Goal: Task Accomplishment & Management: Manage account settings

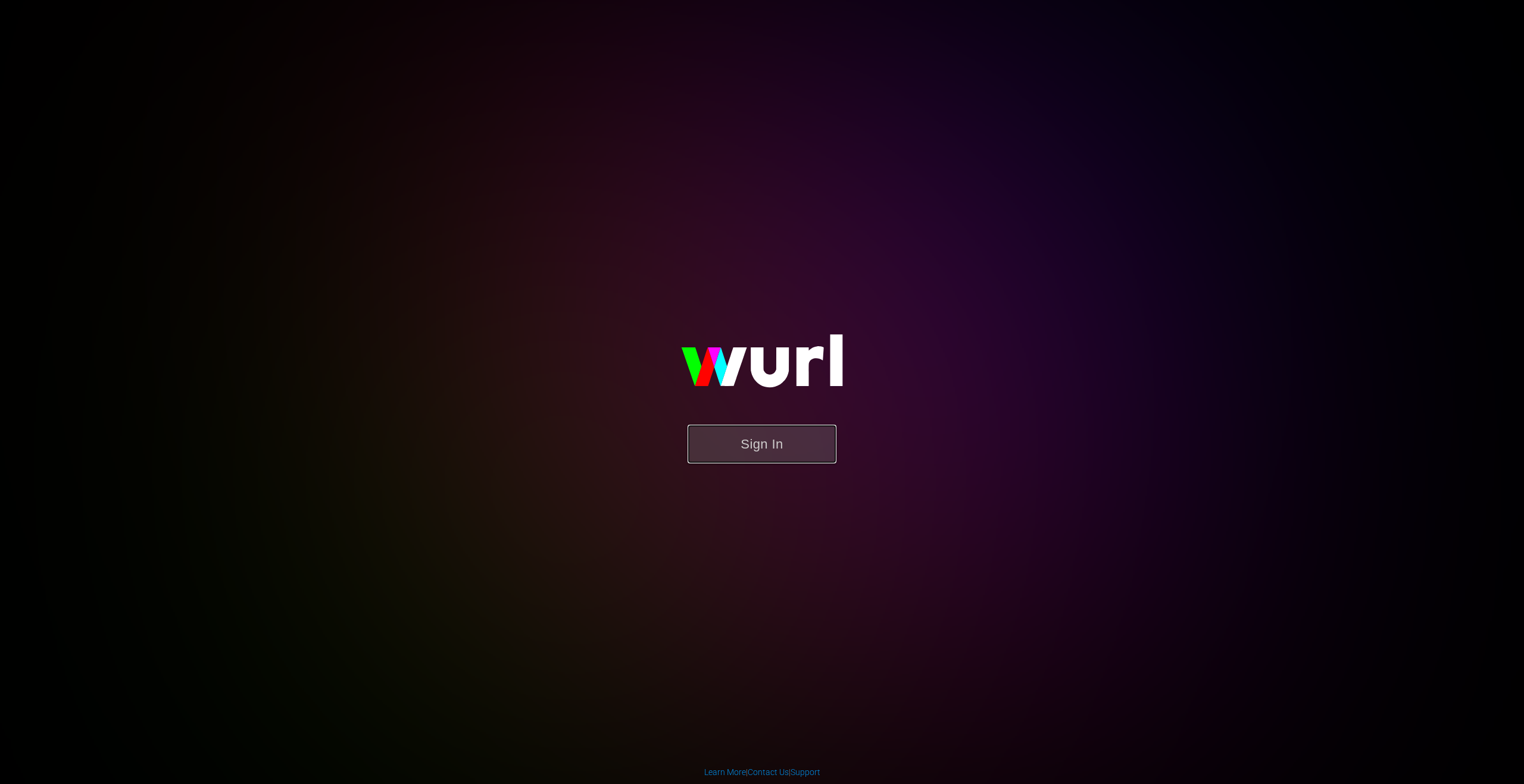
click at [747, 443] on button "Sign In" at bounding box center [762, 444] width 148 height 39
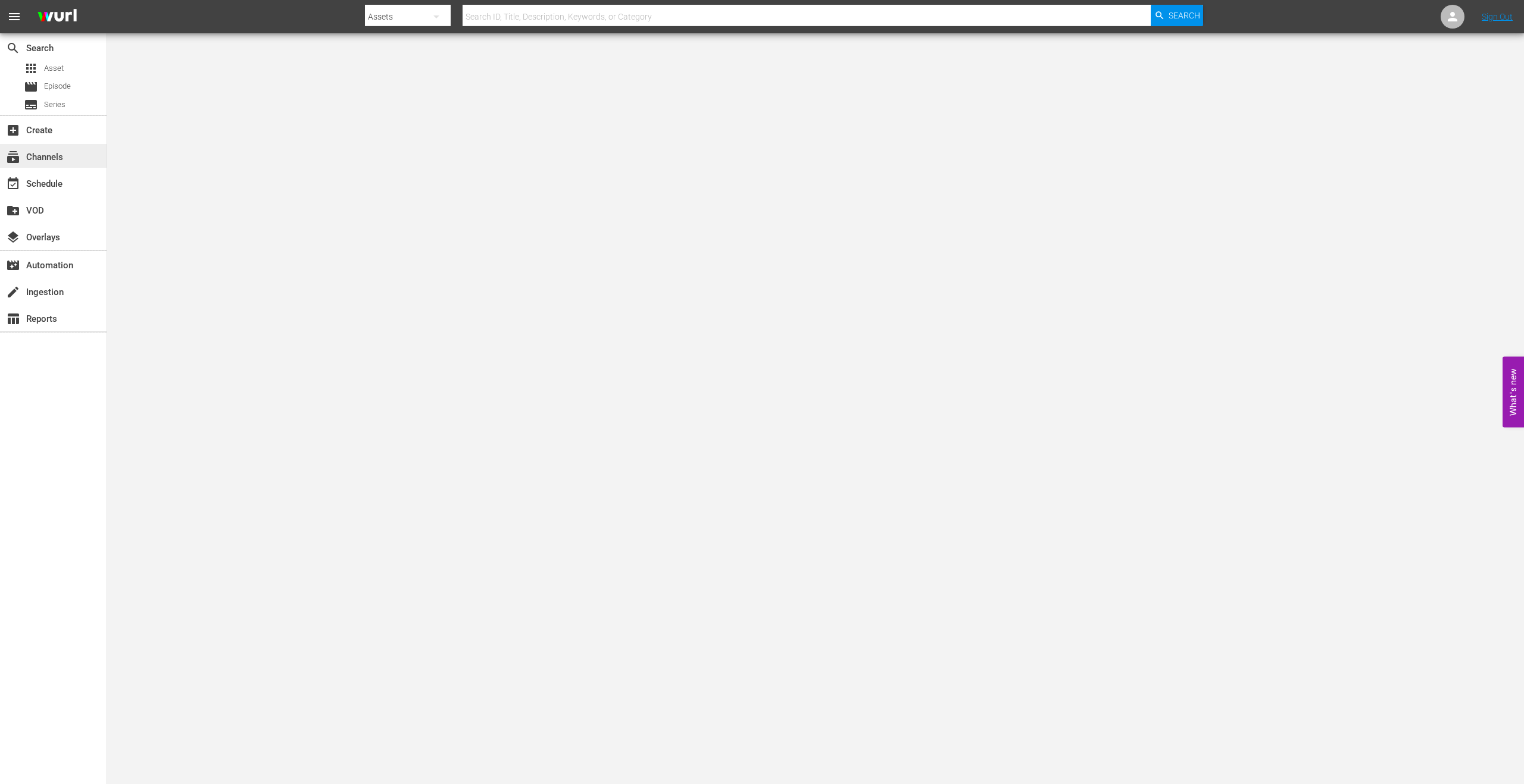
click at [48, 159] on div "subscriptions Channels" at bounding box center [33, 155] width 67 height 11
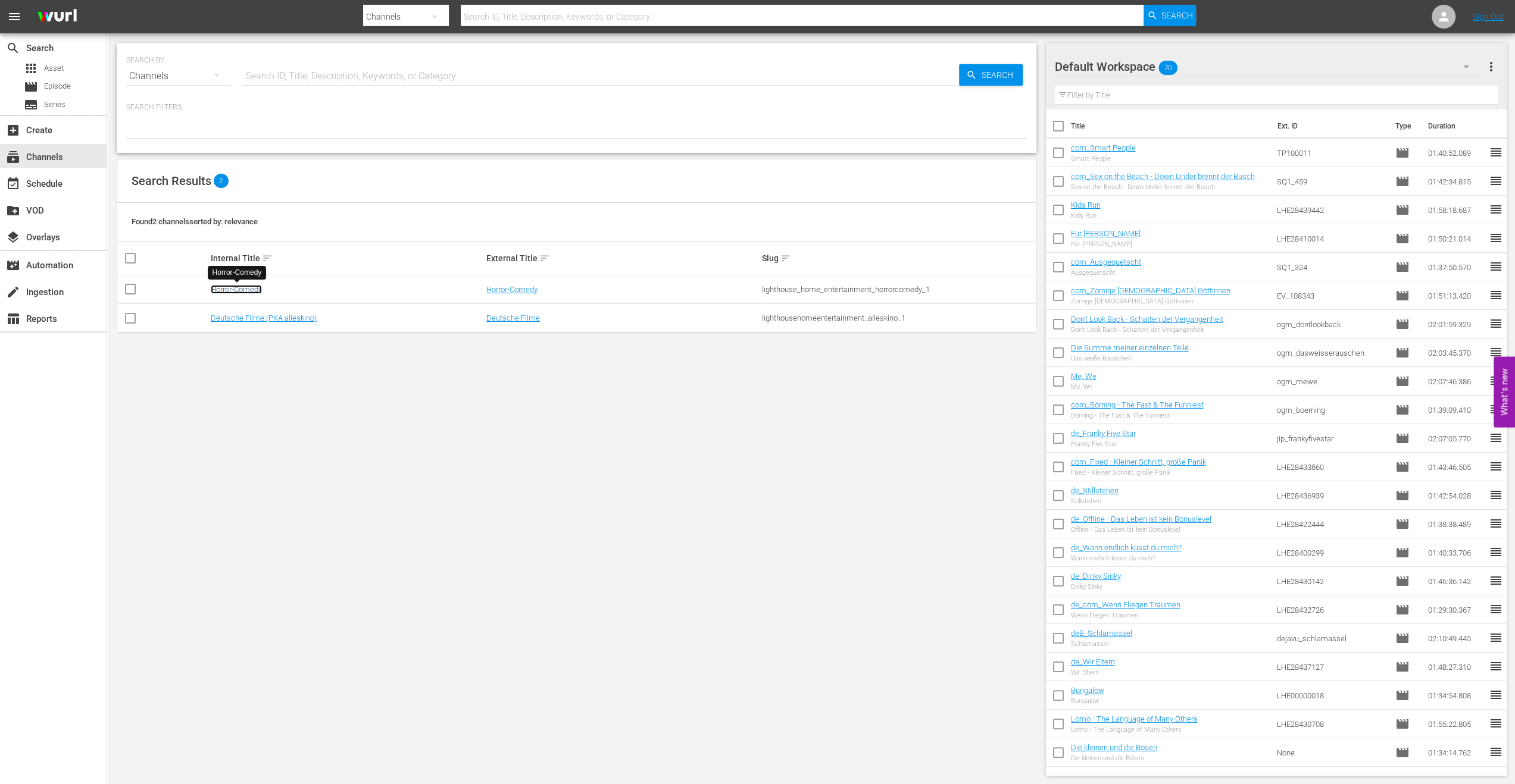
click at [239, 289] on link "Horror-Comedy" at bounding box center [236, 289] width 51 height 9
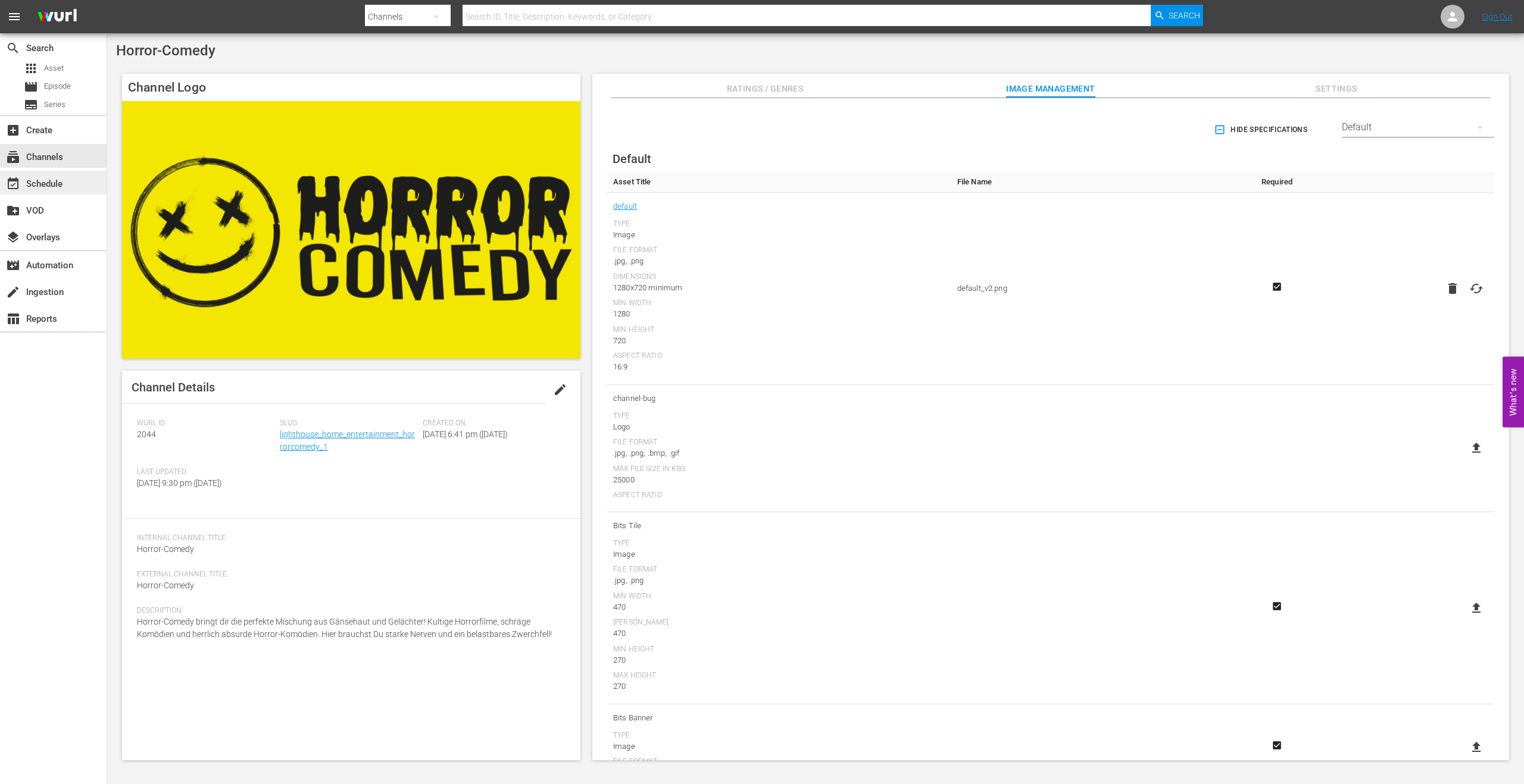
click at [42, 182] on div "event_available Schedule" at bounding box center [33, 182] width 67 height 11
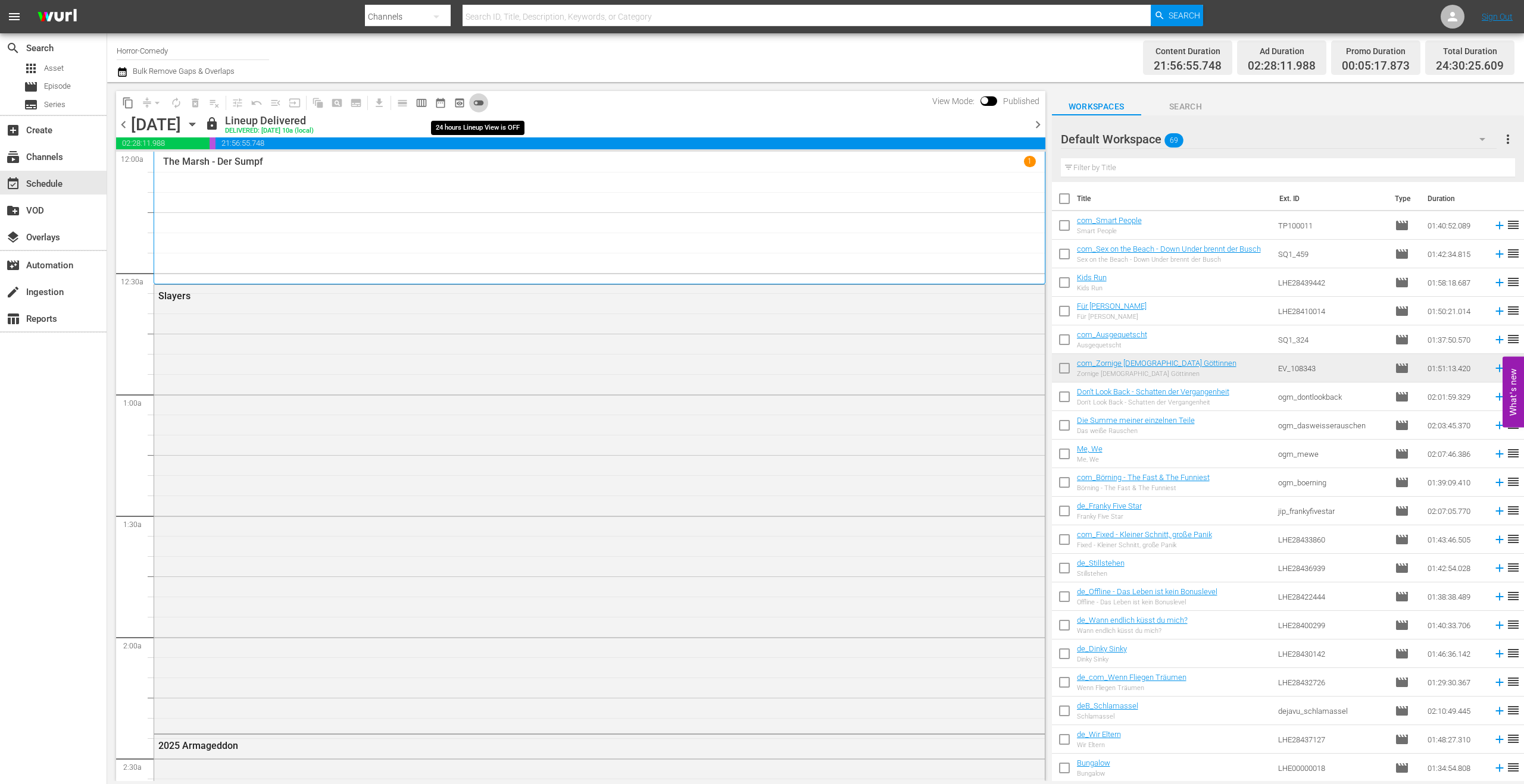
click at [484, 101] on span "toggle_off" at bounding box center [479, 102] width 12 height 12
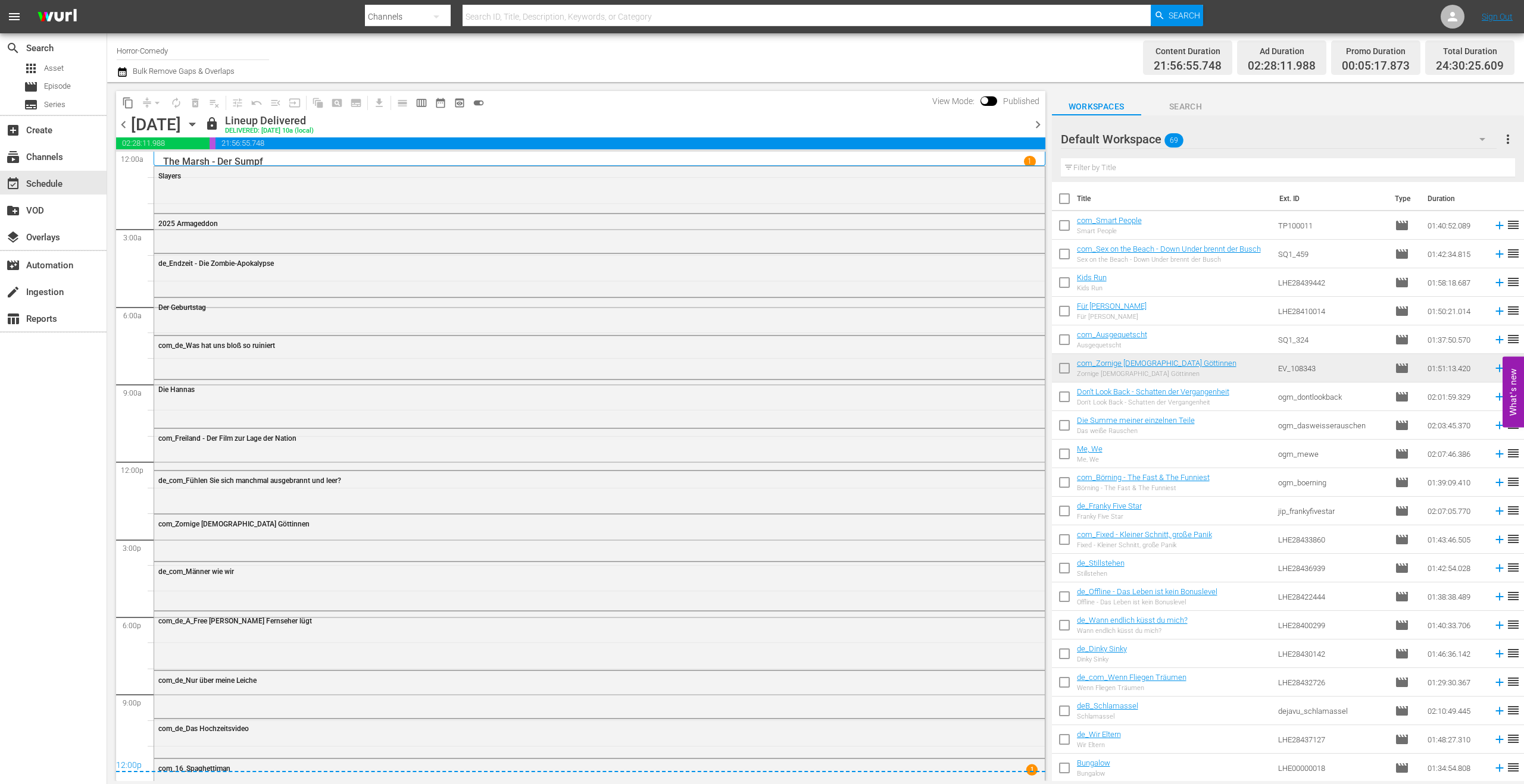
click at [127, 123] on span "chevron_left" at bounding box center [123, 124] width 15 height 15
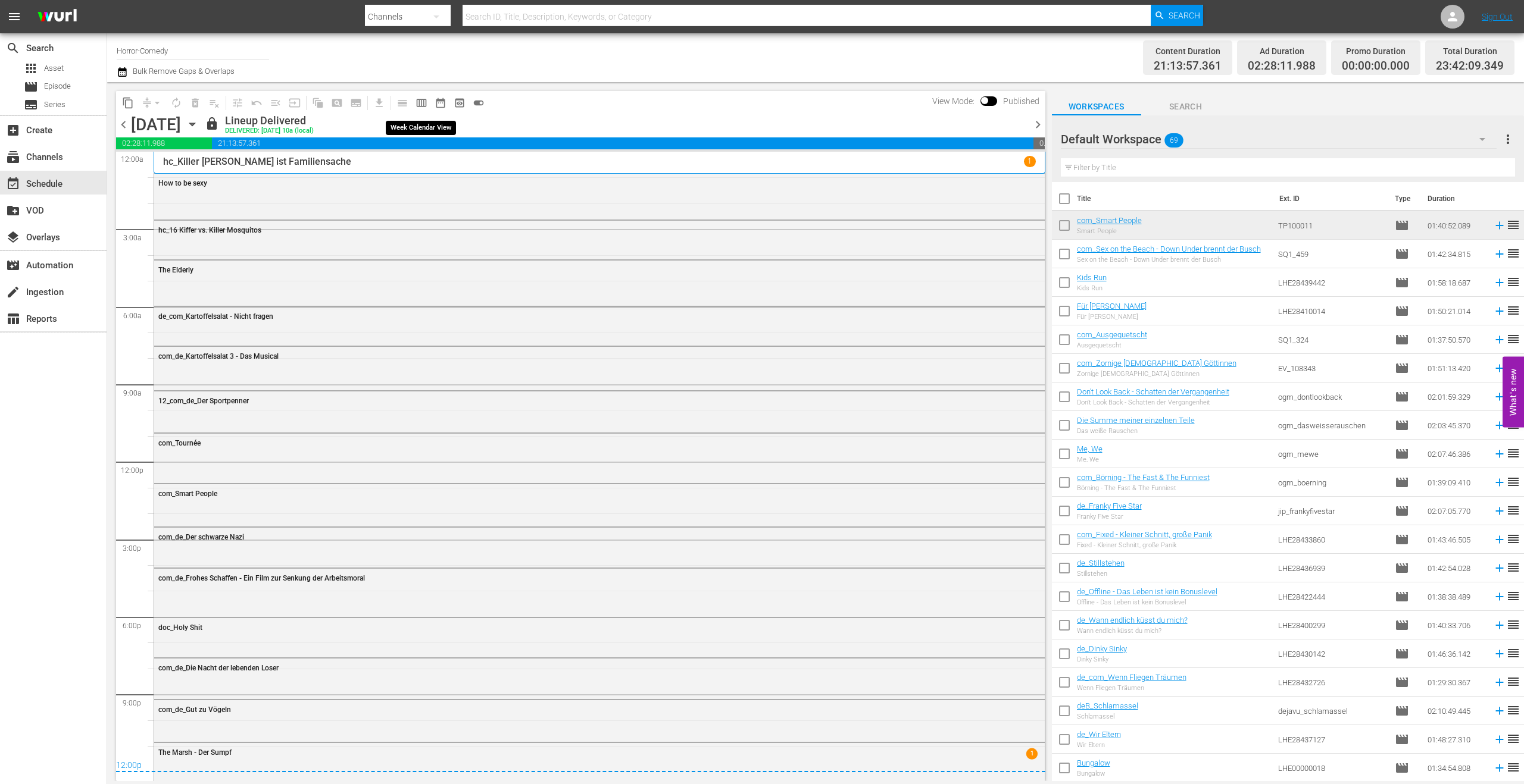
click at [426, 104] on span "calendar_view_week_outlined" at bounding box center [421, 102] width 12 height 12
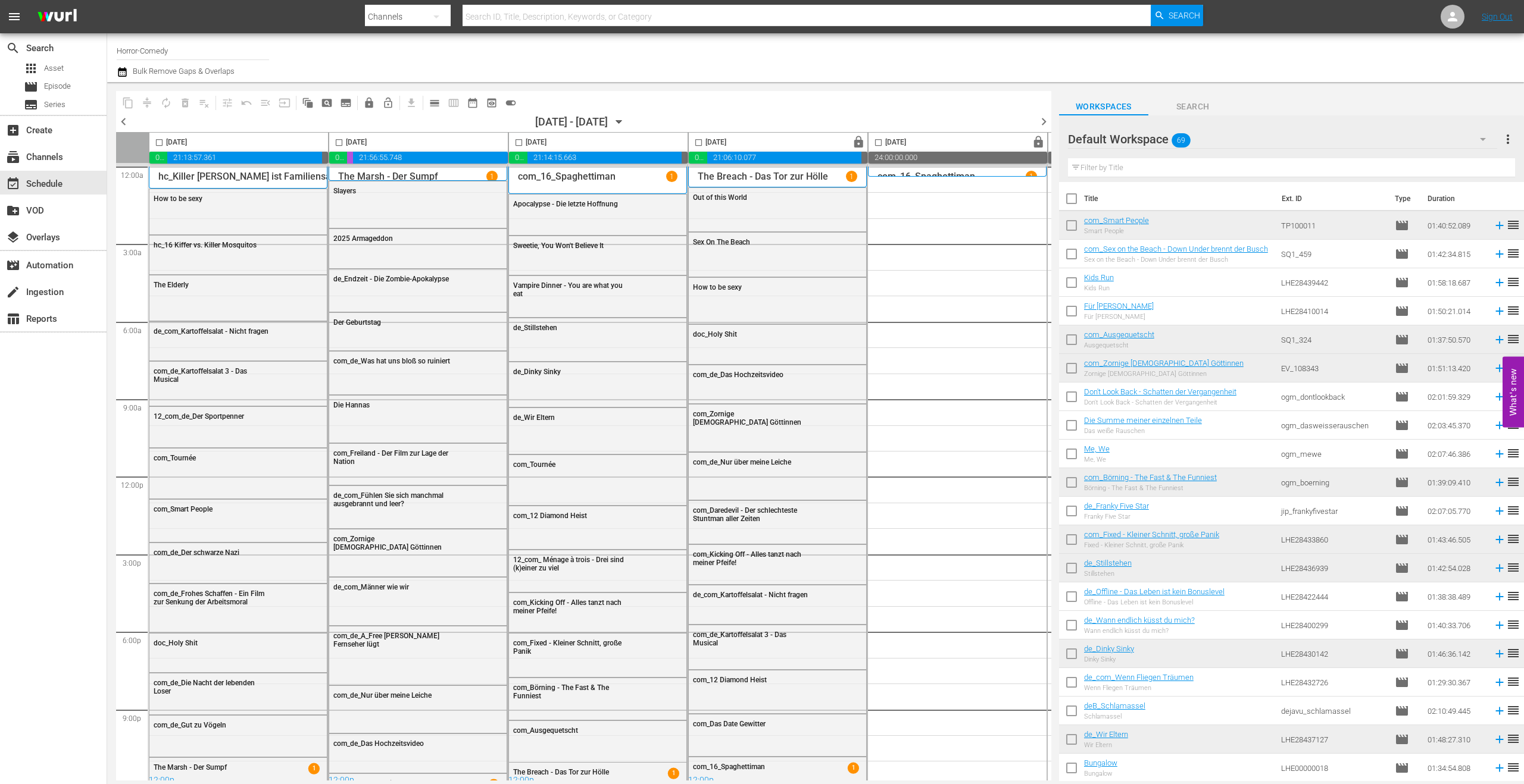
click at [123, 114] on span "chevron_left" at bounding box center [123, 121] width 15 height 15
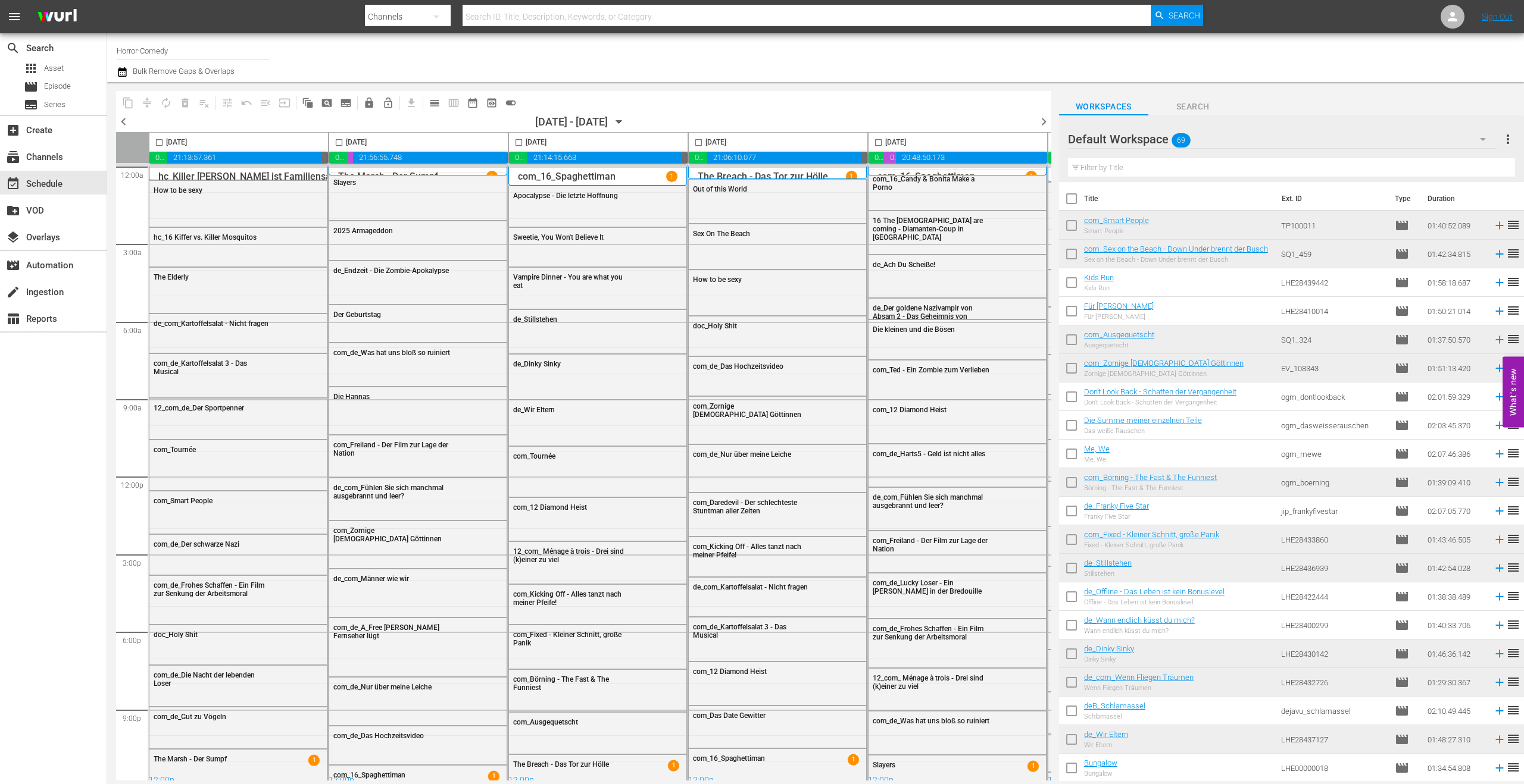
click at [876, 143] on input "checkbox" at bounding box center [878, 145] width 14 height 14
checkbox input "true"
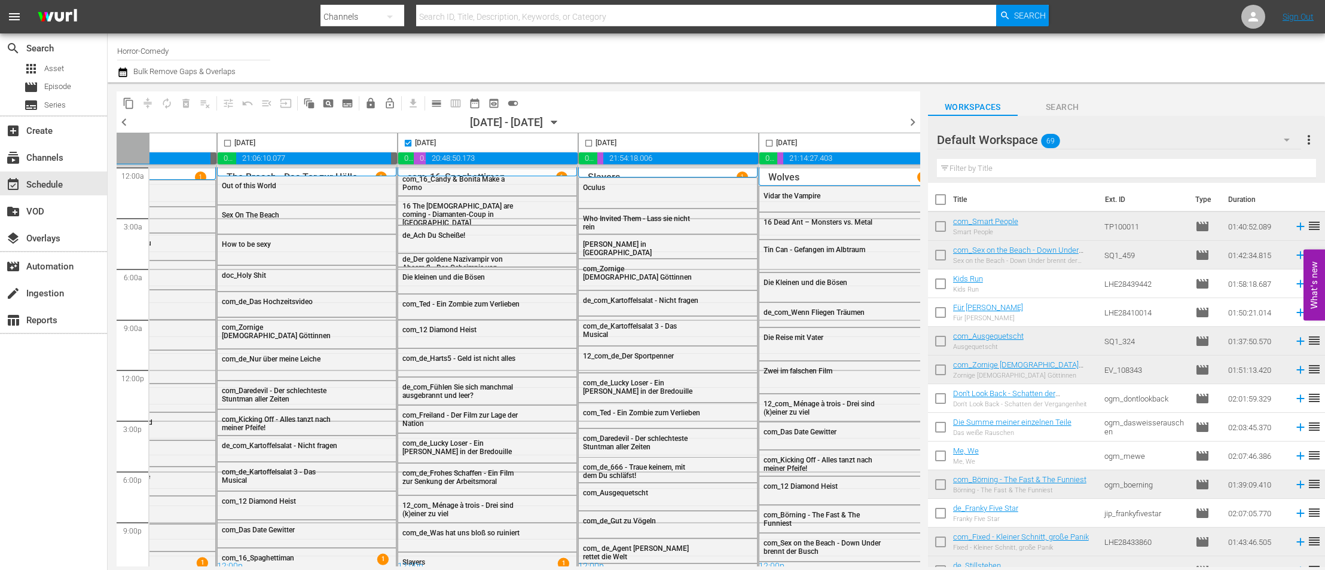
scroll to position [0, 498]
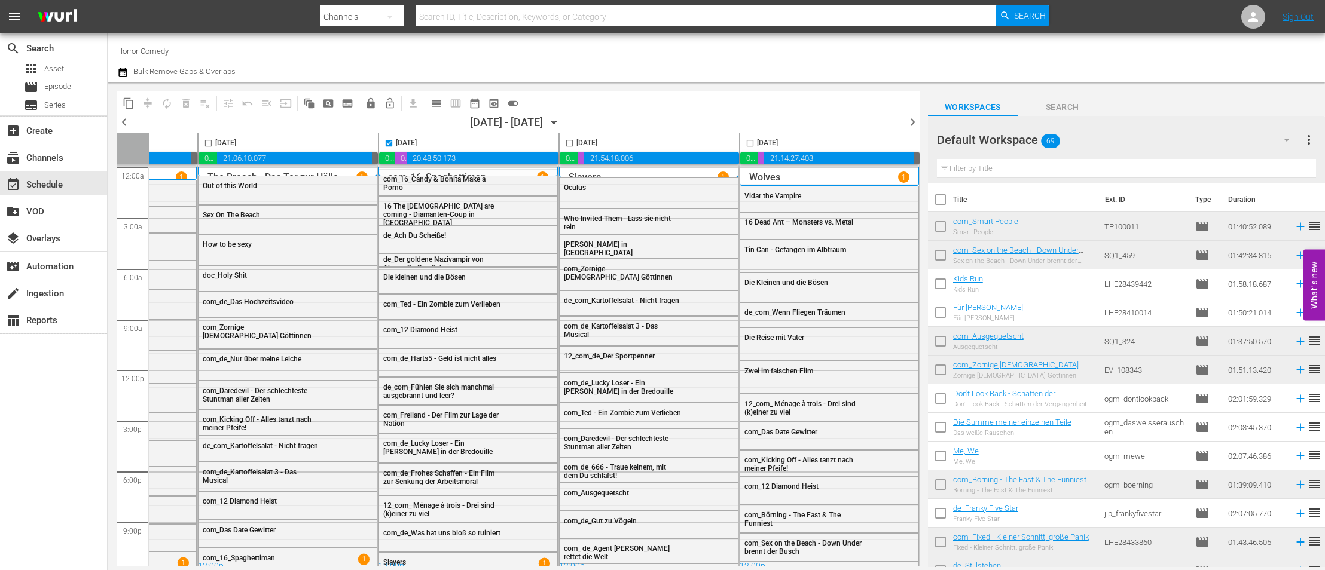
click at [563, 145] on input "checkbox" at bounding box center [570, 146] width 14 height 14
checkbox input "true"
click at [746, 143] on input "checkbox" at bounding box center [750, 146] width 14 height 14
checkbox input "true"
click at [132, 99] on span "content_copy" at bounding box center [129, 103] width 12 height 12
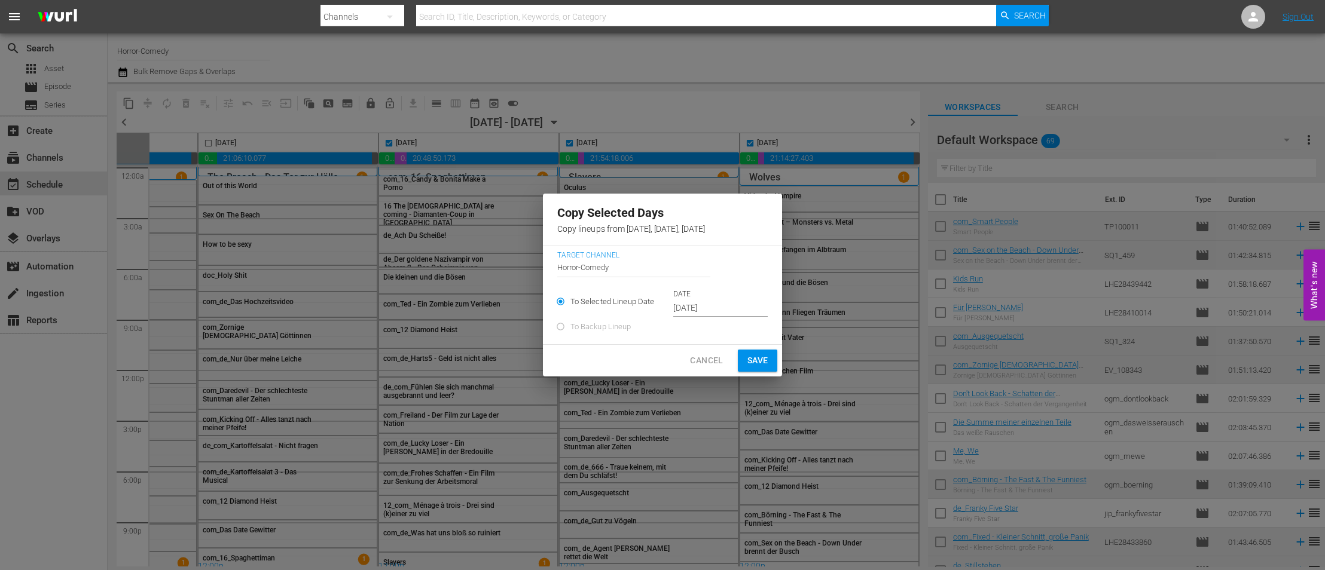
click at [715, 310] on input "[DATE]" at bounding box center [720, 309] width 94 height 18
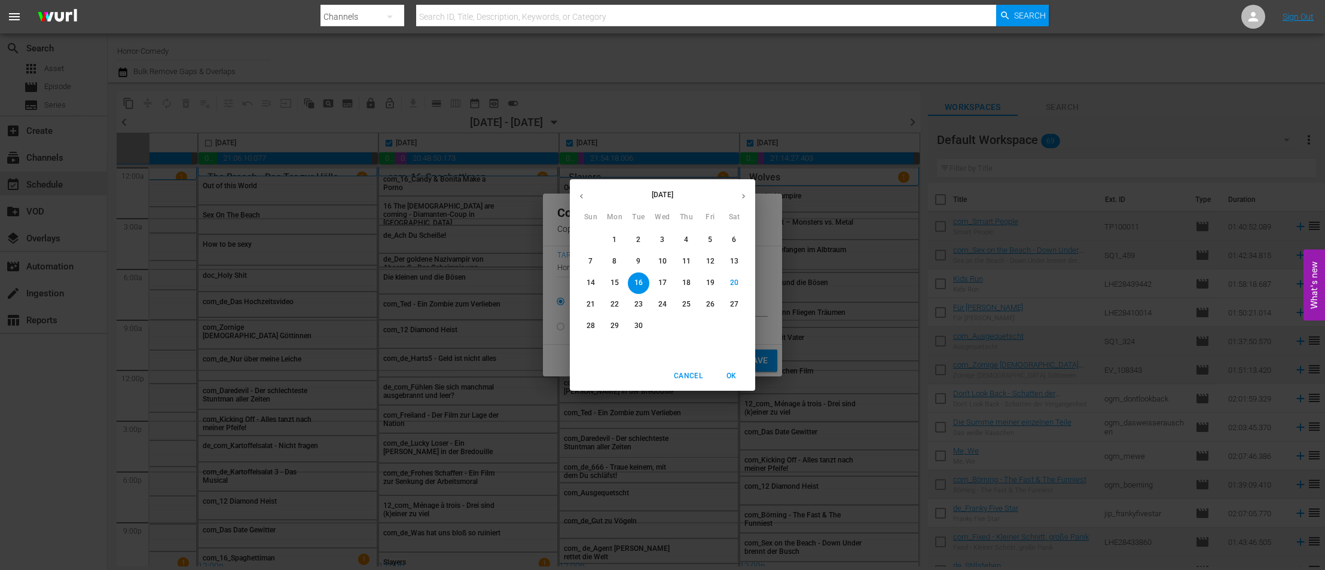
click at [642, 301] on p "23" at bounding box center [638, 305] width 8 height 10
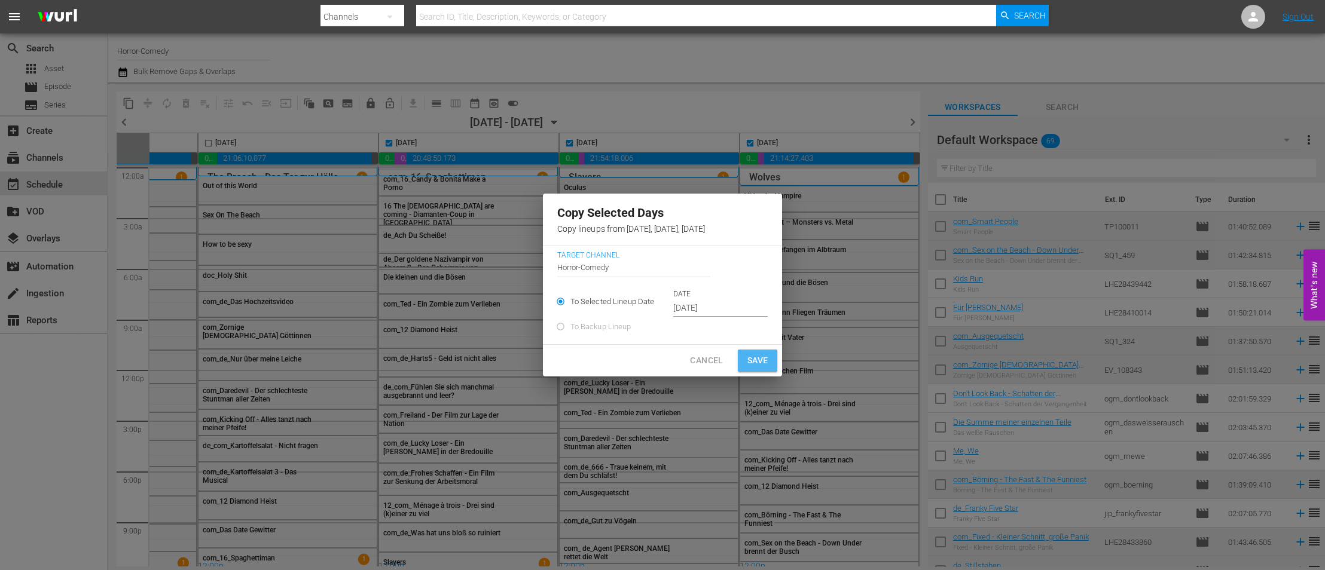
click at [764, 353] on span "Save" at bounding box center [757, 360] width 21 height 15
type input "[DATE]"
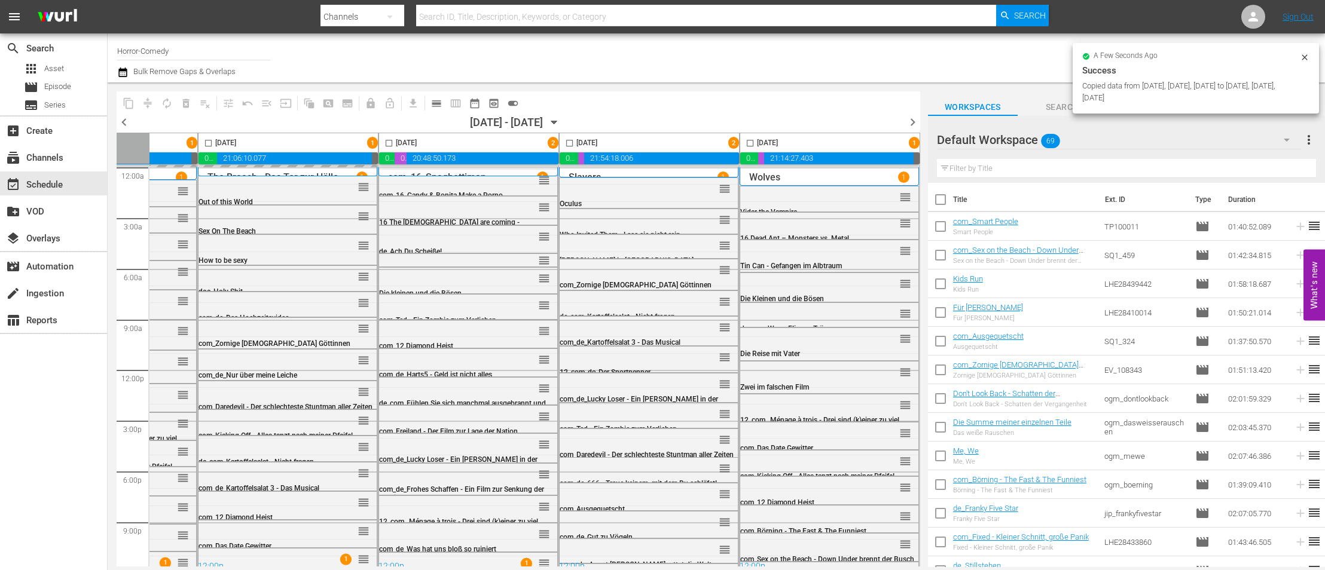
checkbox input "false"
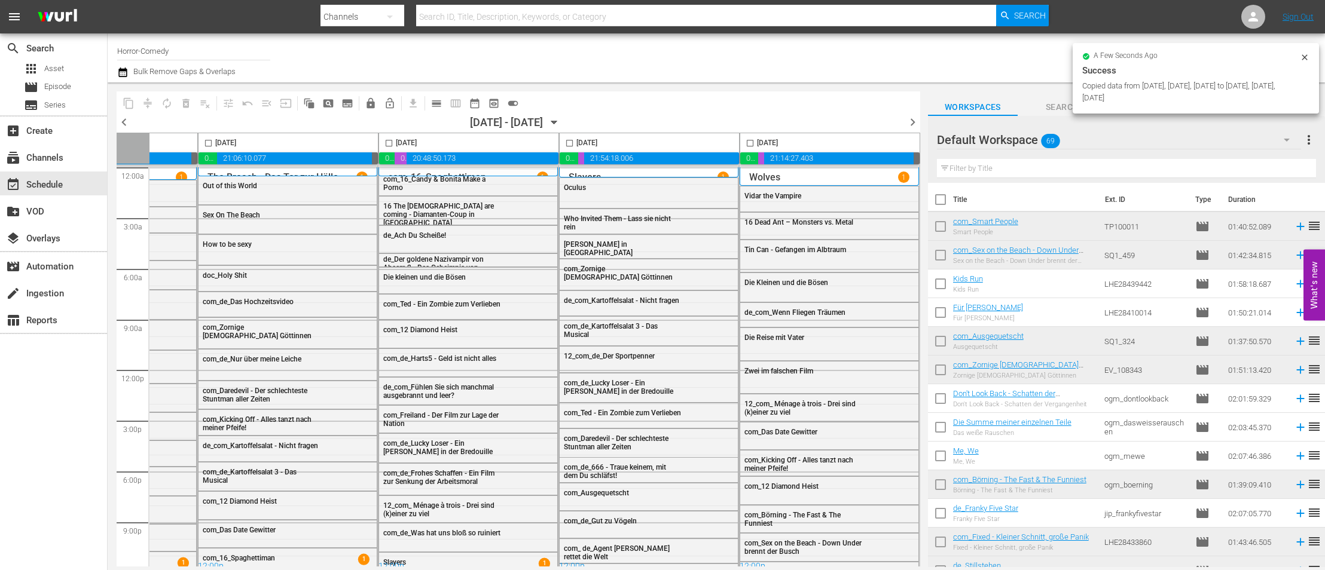
click at [914, 123] on span "chevron_right" at bounding box center [912, 122] width 15 height 15
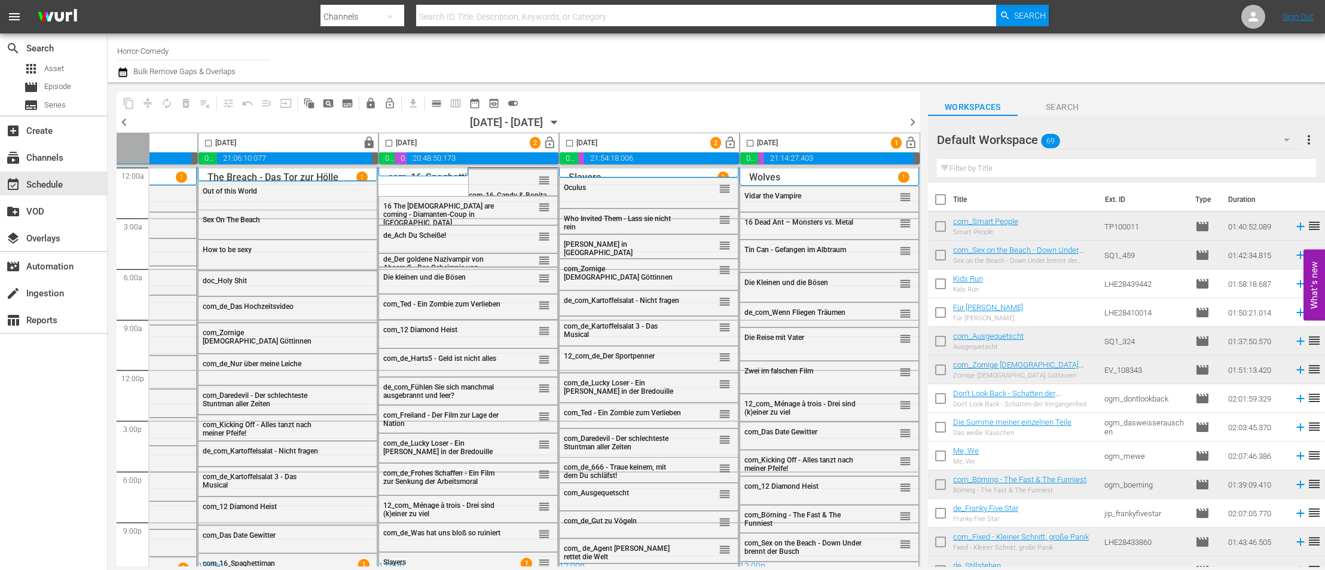
drag, startPoint x: 381, startPoint y: 141, endPoint x: 454, endPoint y: 144, distance: 73.0
click at [383, 142] on input "checkbox" at bounding box center [389, 146] width 14 height 14
checkbox input "true"
click at [563, 144] on input "checkbox" at bounding box center [570, 146] width 14 height 14
checkbox input "true"
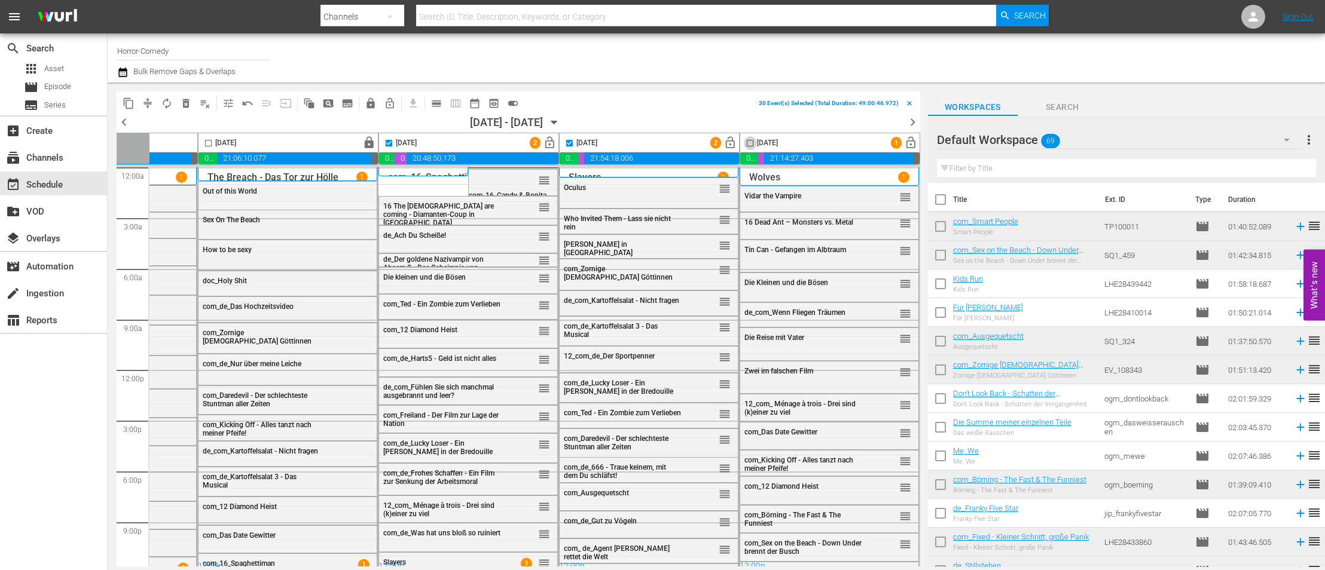
click at [743, 144] on input "checkbox" at bounding box center [750, 146] width 14 height 14
checkbox input "true"
click at [150, 99] on span "compress" at bounding box center [148, 103] width 12 height 12
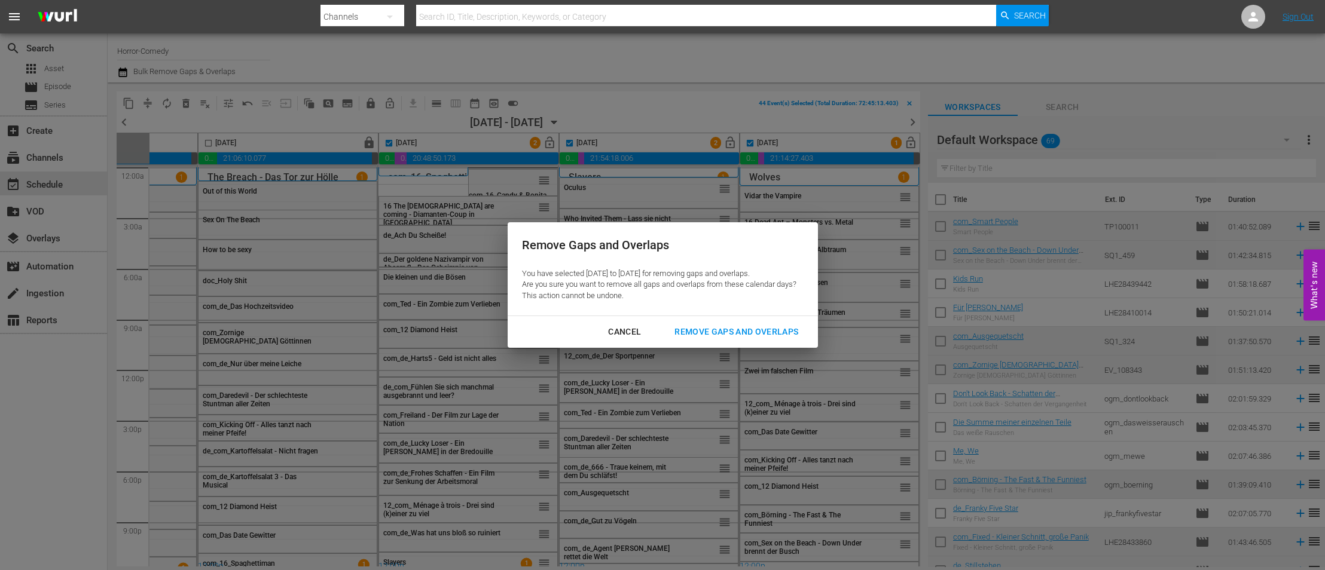
click at [710, 334] on div "Remove Gaps and Overlaps" at bounding box center [736, 332] width 143 height 15
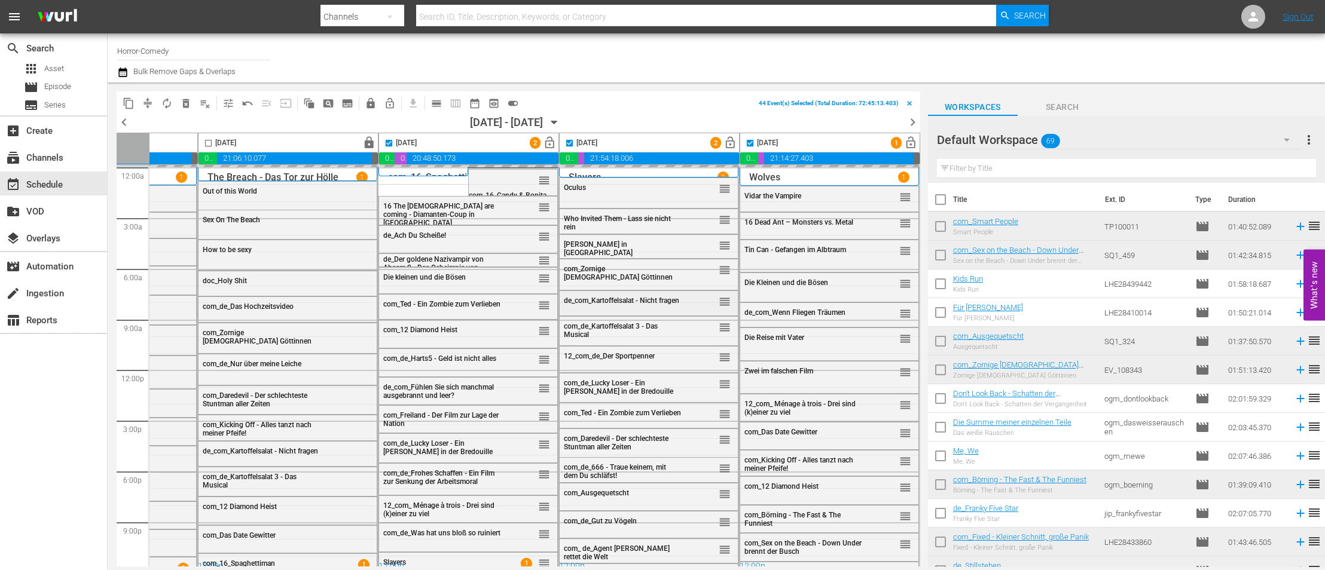
checkbox input "false"
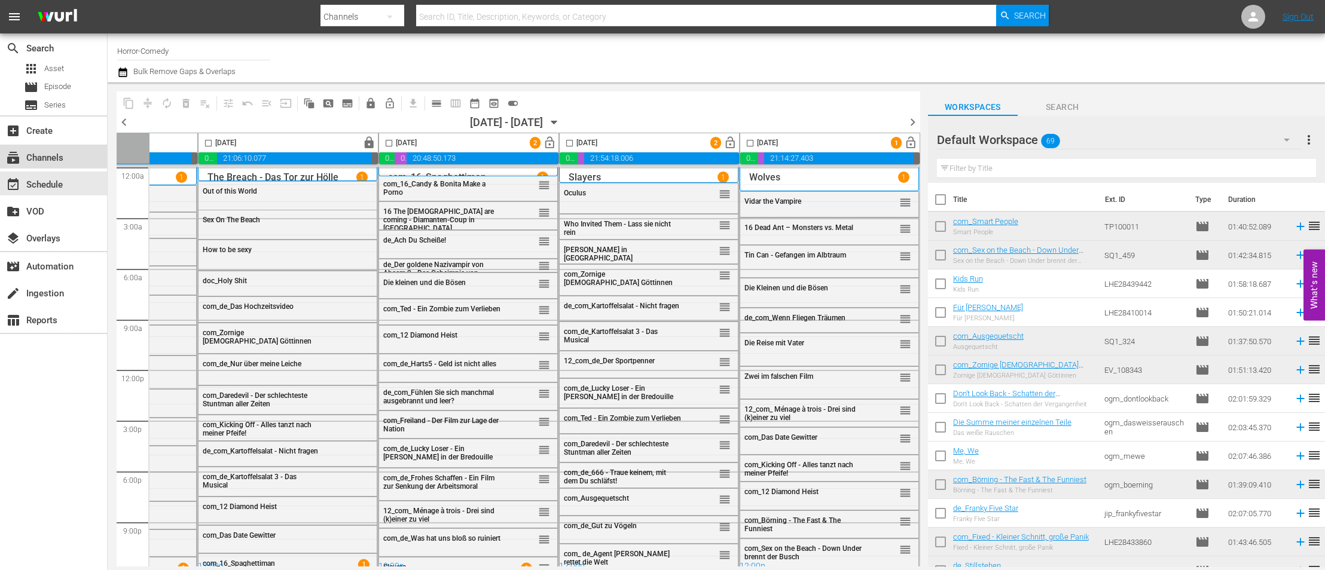
click at [47, 151] on div "subscriptions Channels" at bounding box center [33, 156] width 67 height 11
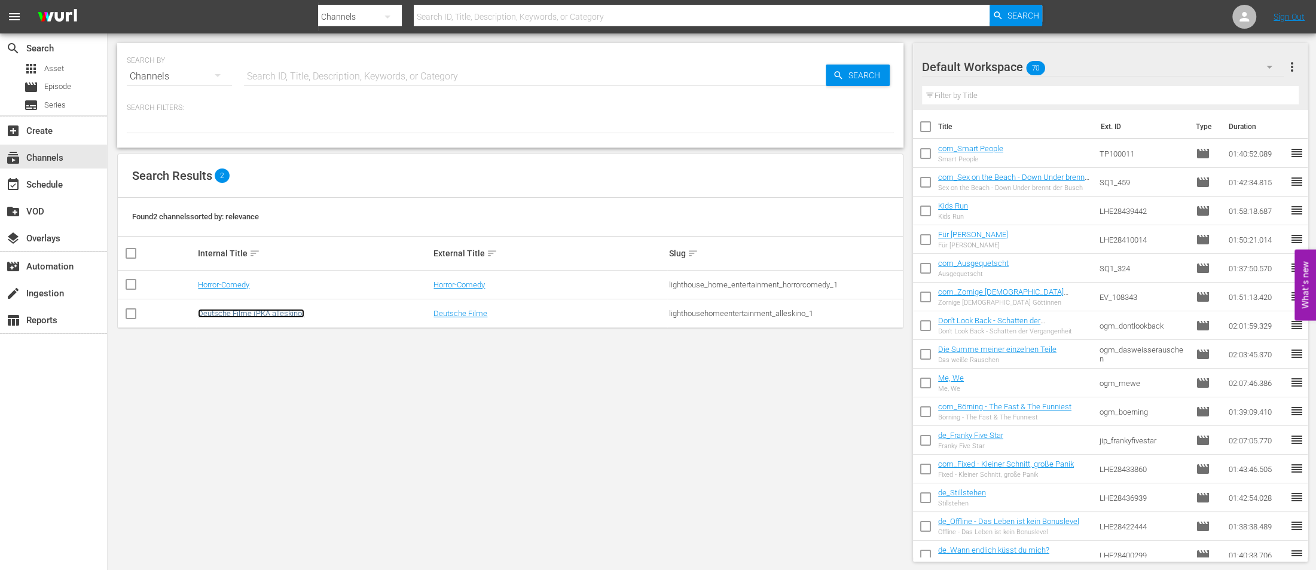
click at [264, 314] on link "Deutsche Filme (PKA alleskino)" at bounding box center [251, 313] width 106 height 9
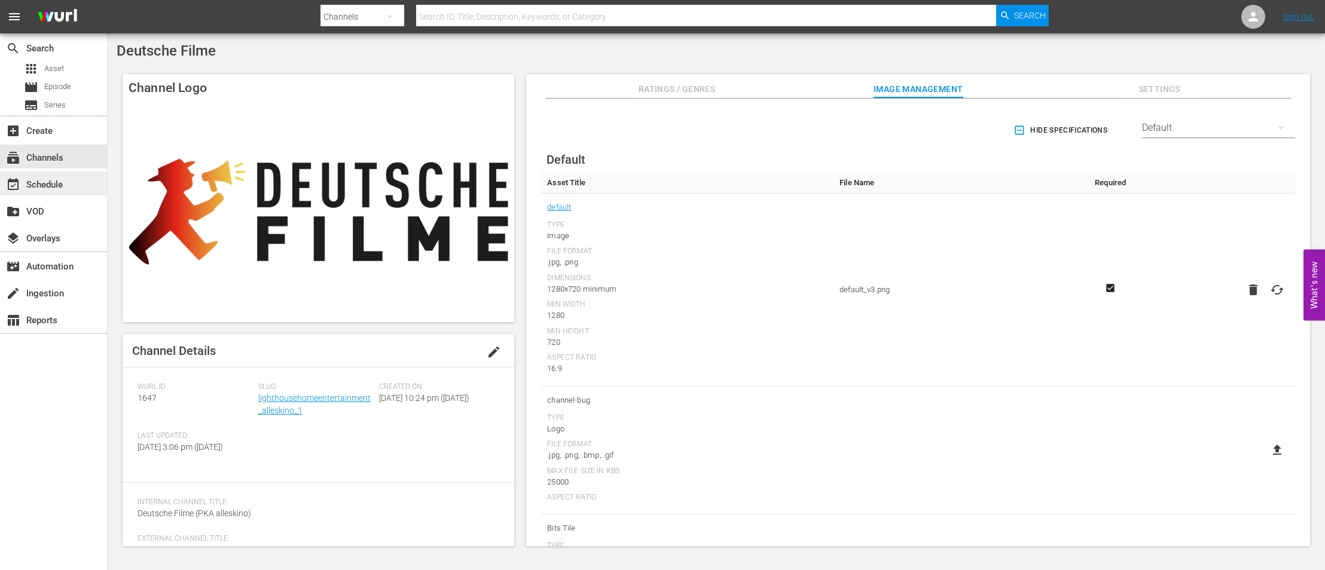
click at [44, 178] on div "event_available Schedule" at bounding box center [33, 183] width 67 height 11
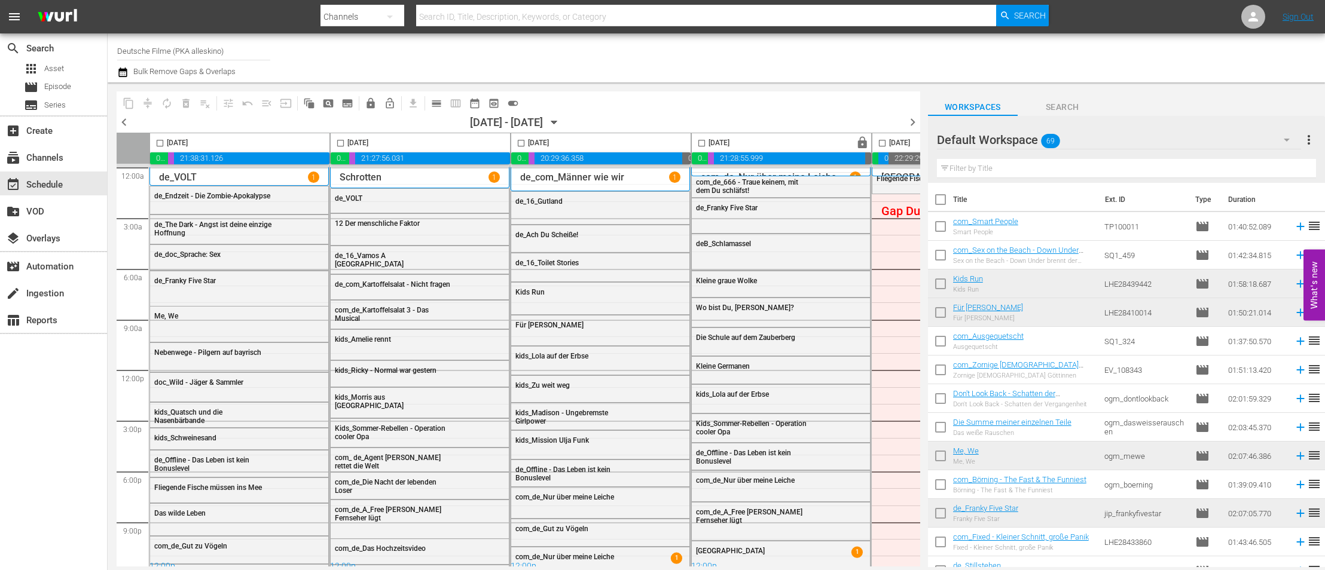
click at [122, 117] on span "chevron_left" at bounding box center [124, 122] width 15 height 15
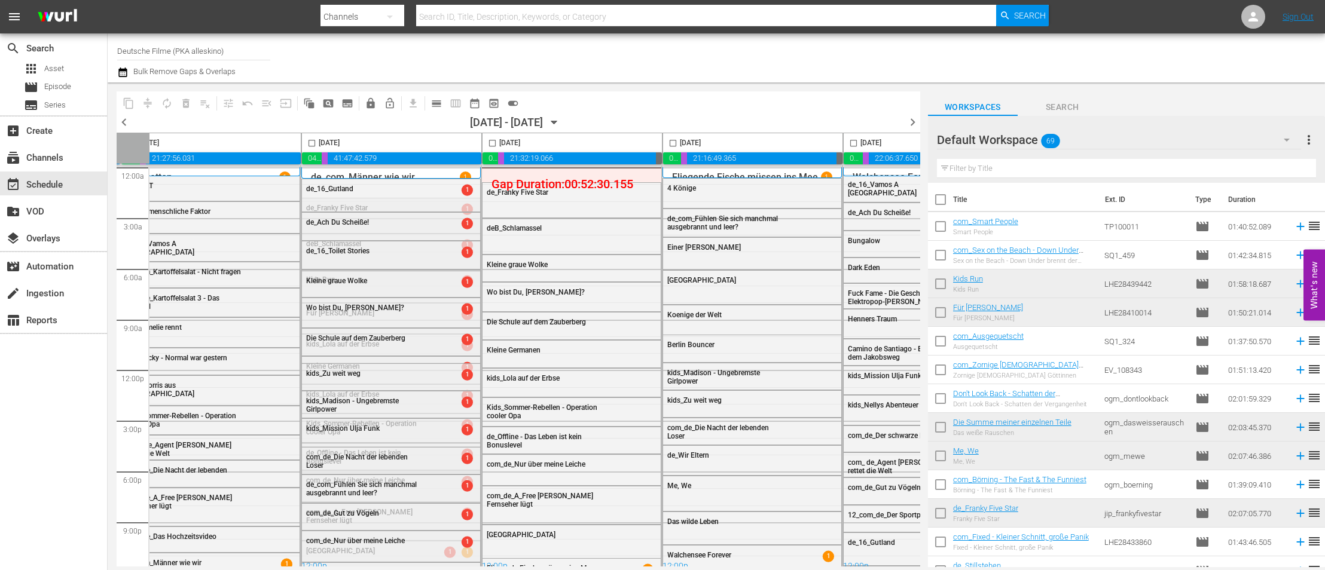
scroll to position [0, 401]
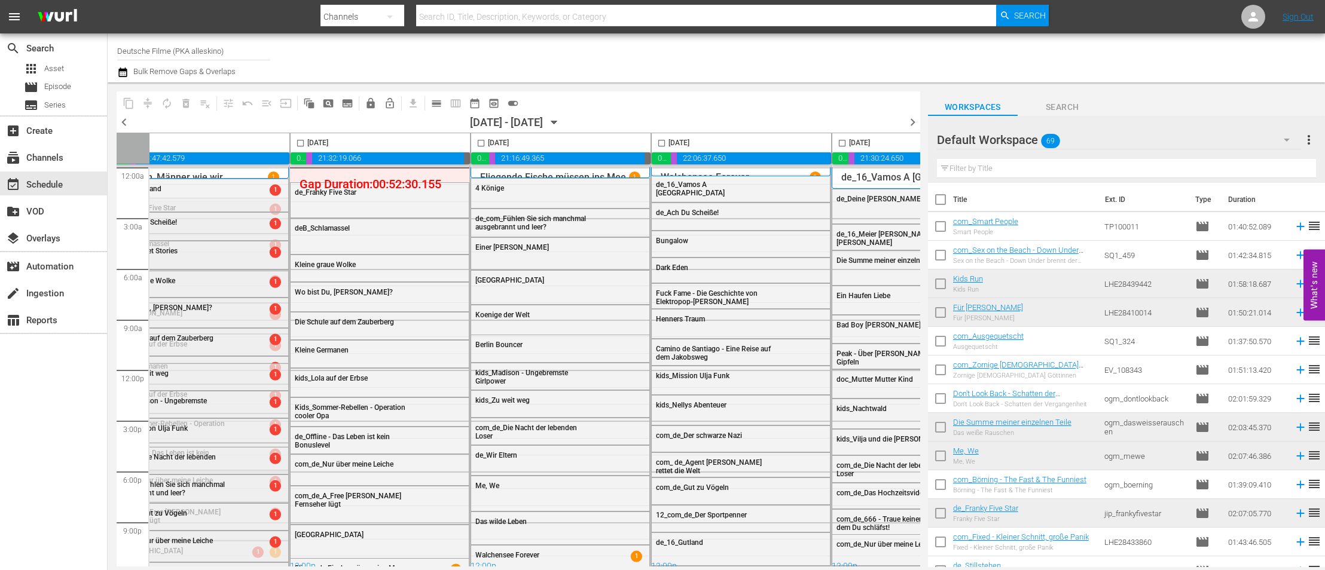
click at [476, 142] on input "checkbox" at bounding box center [481, 146] width 14 height 14
checkbox input "true"
click at [660, 139] on input "checkbox" at bounding box center [662, 146] width 14 height 14
checkbox input "true"
click at [839, 144] on input "checkbox" at bounding box center [842, 146] width 14 height 14
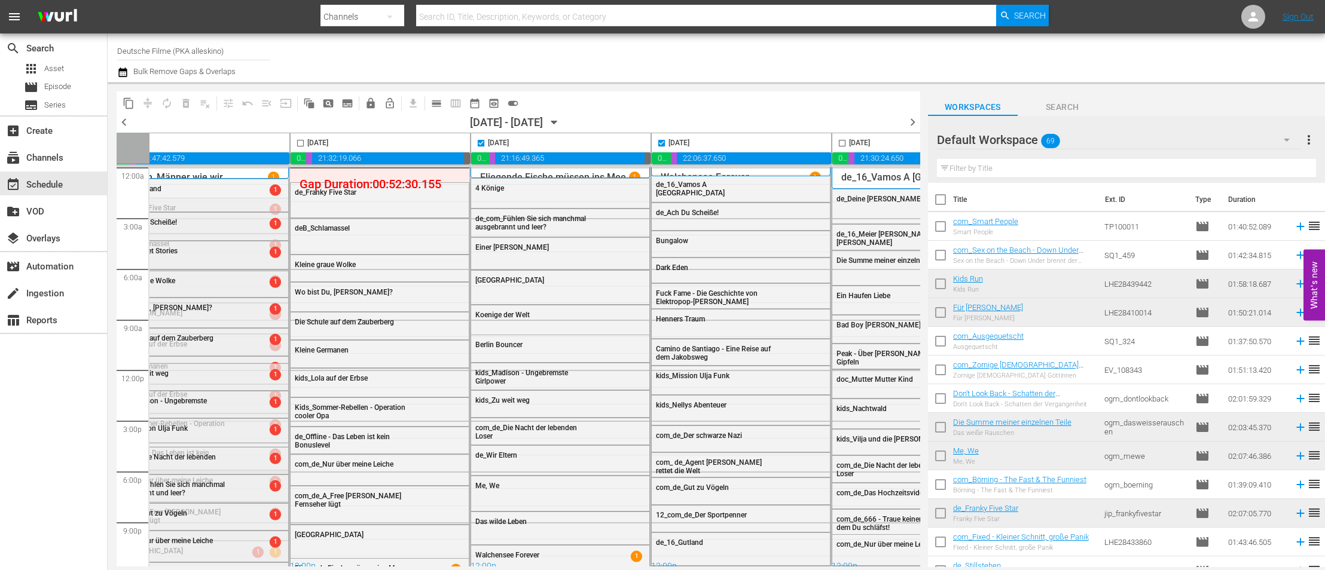
checkbox input "true"
click at [133, 108] on span "content_copy" at bounding box center [129, 103] width 12 height 12
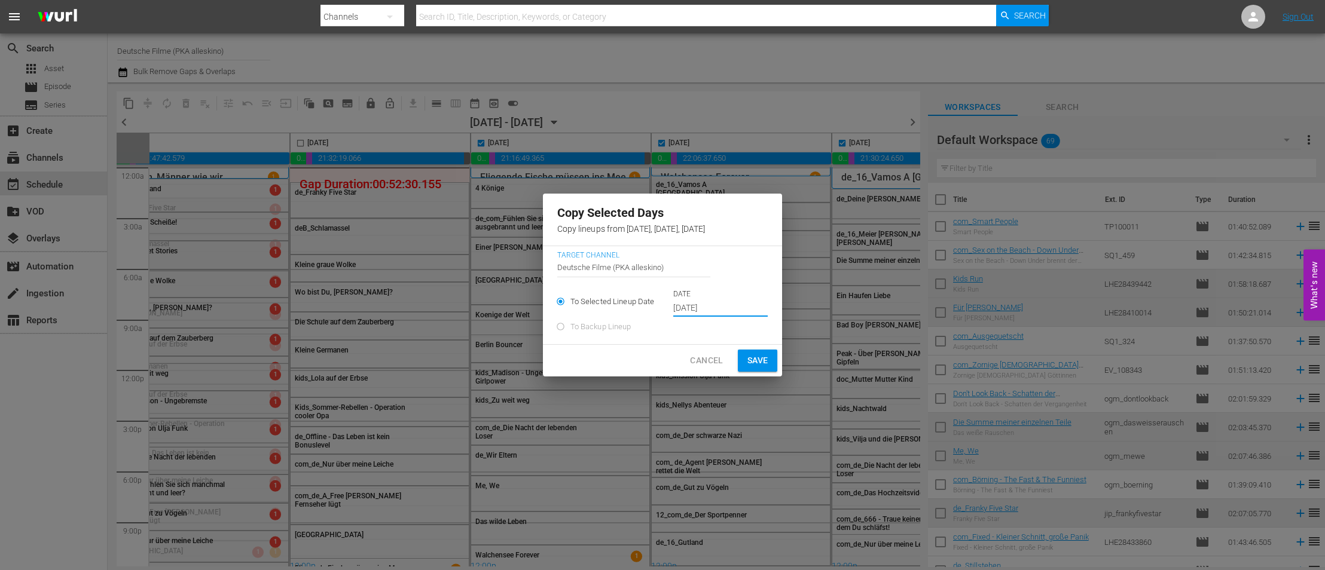
click at [705, 308] on input "[DATE]" at bounding box center [720, 309] width 94 height 18
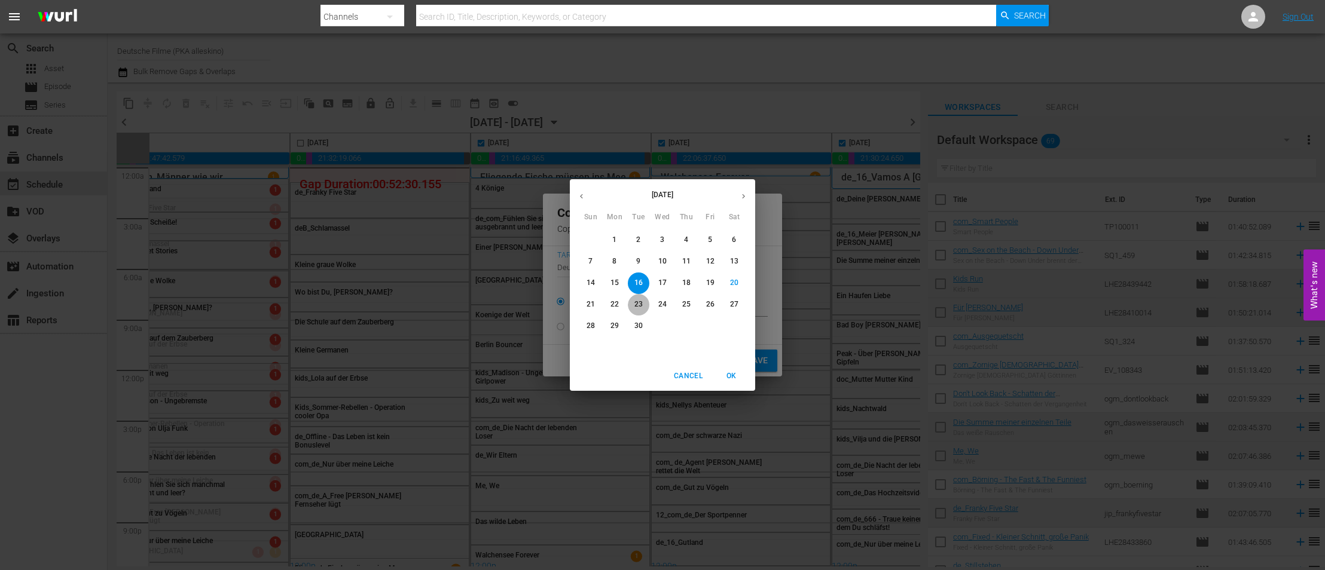
click at [639, 306] on p "23" at bounding box center [638, 305] width 8 height 10
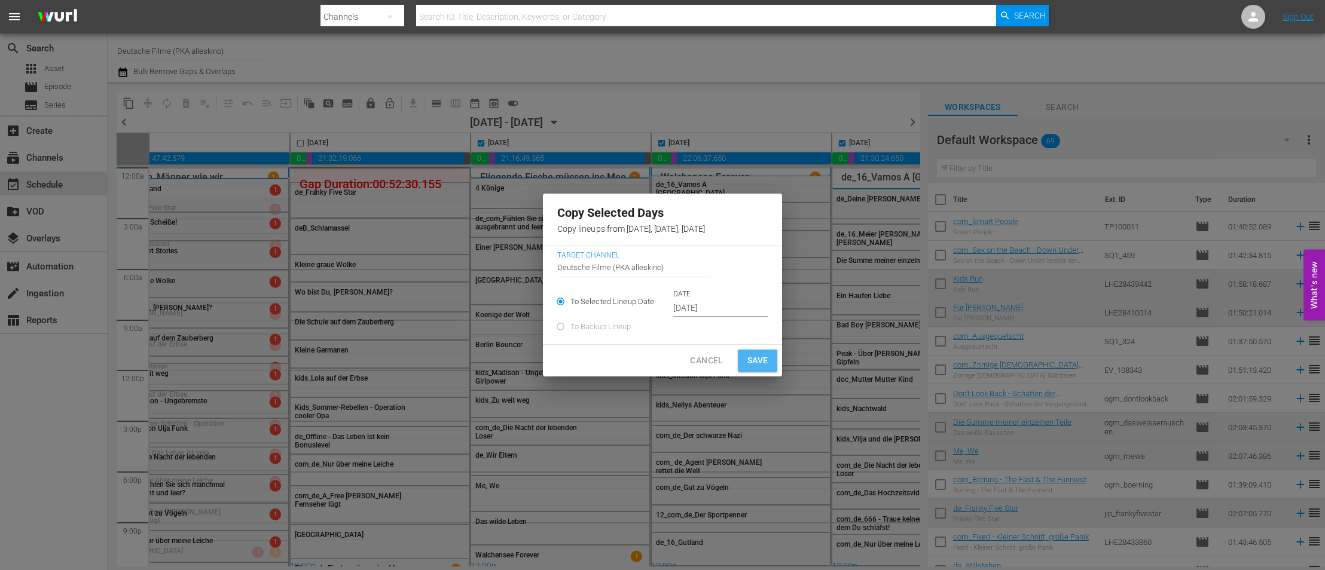
click at [739, 359] on button "Save" at bounding box center [758, 361] width 40 height 22
type input "[DATE]"
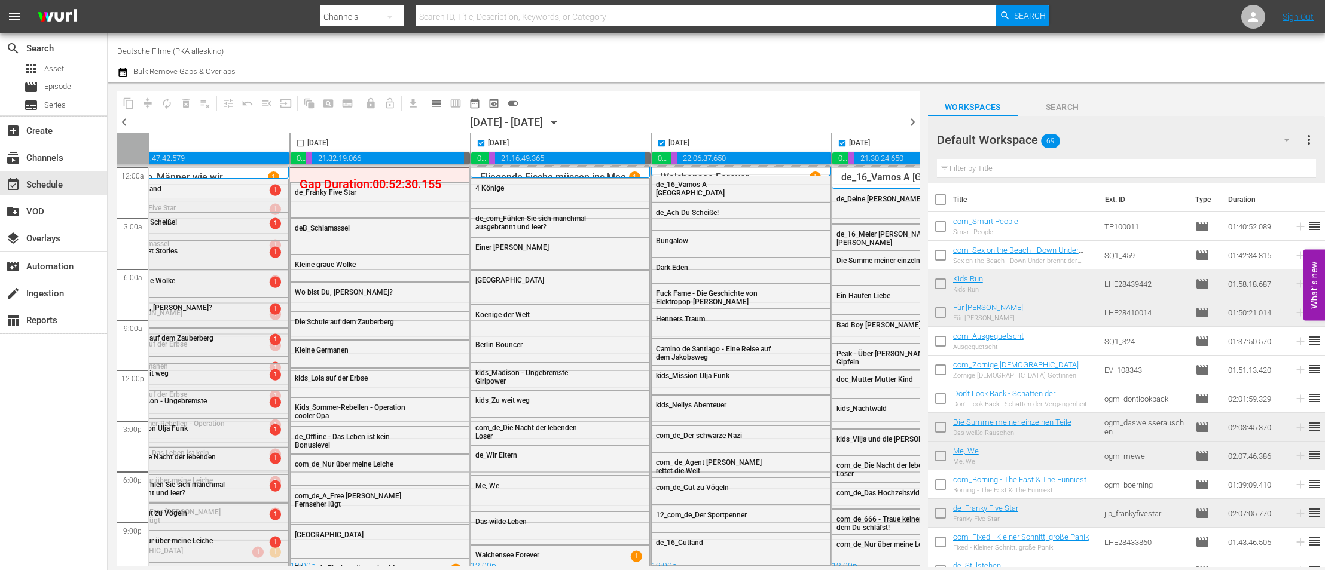
checkbox input "false"
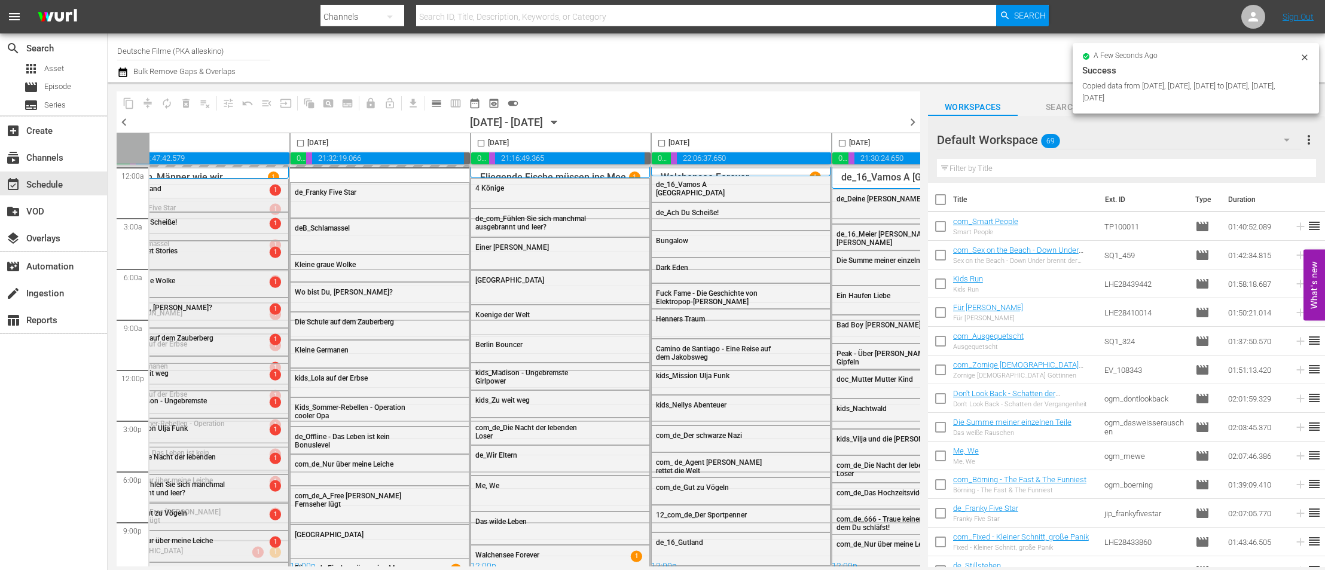
click at [911, 121] on span "chevron_right" at bounding box center [912, 122] width 15 height 15
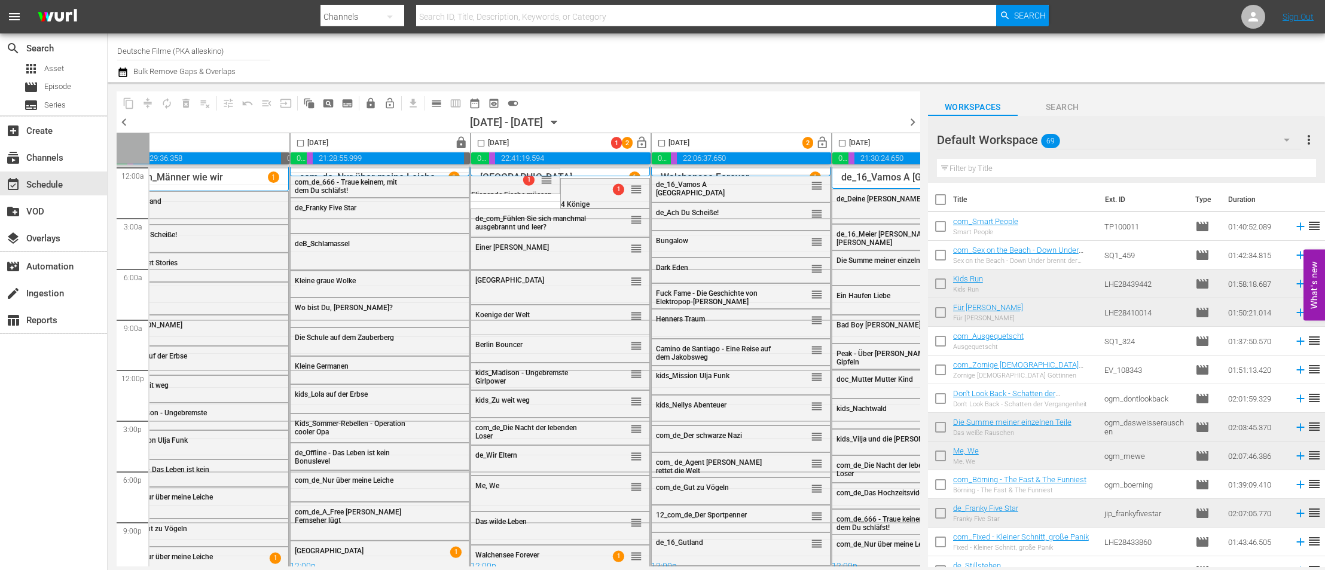
click at [483, 145] on input "checkbox" at bounding box center [481, 146] width 14 height 14
checkbox input "true"
click at [660, 141] on input "checkbox" at bounding box center [662, 146] width 14 height 14
checkbox input "true"
click at [841, 140] on input "checkbox" at bounding box center [842, 146] width 14 height 14
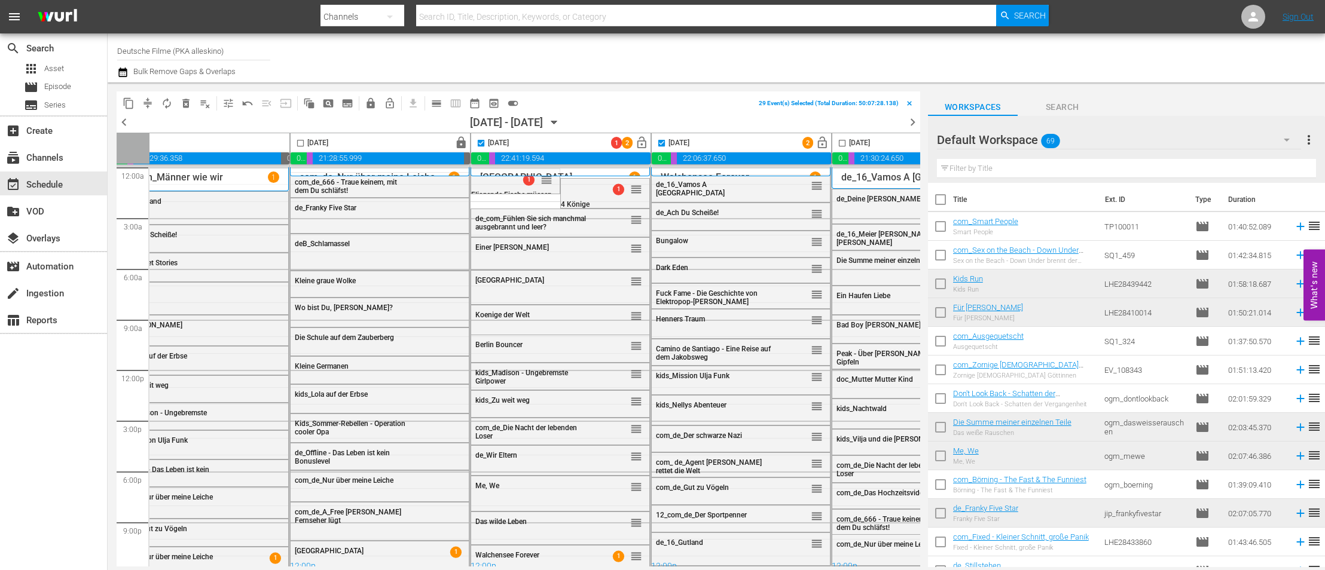
checkbox input "true"
click at [149, 103] on span "compress" at bounding box center [148, 103] width 12 height 12
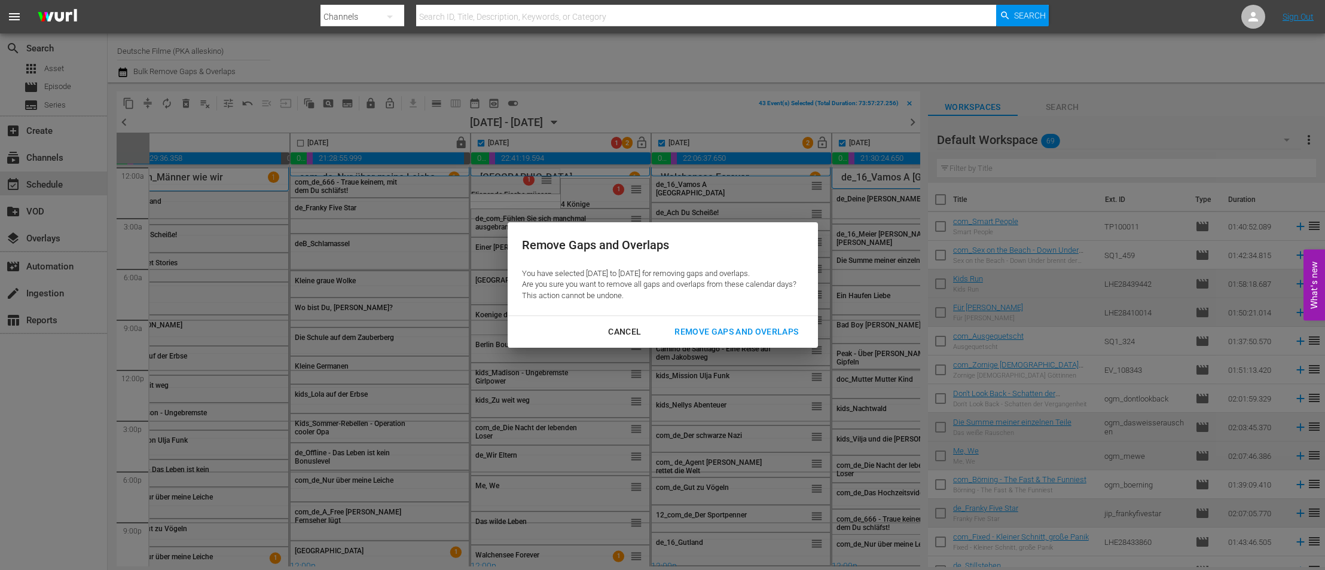
click at [692, 334] on div "Remove Gaps and Overlaps" at bounding box center [736, 332] width 143 height 15
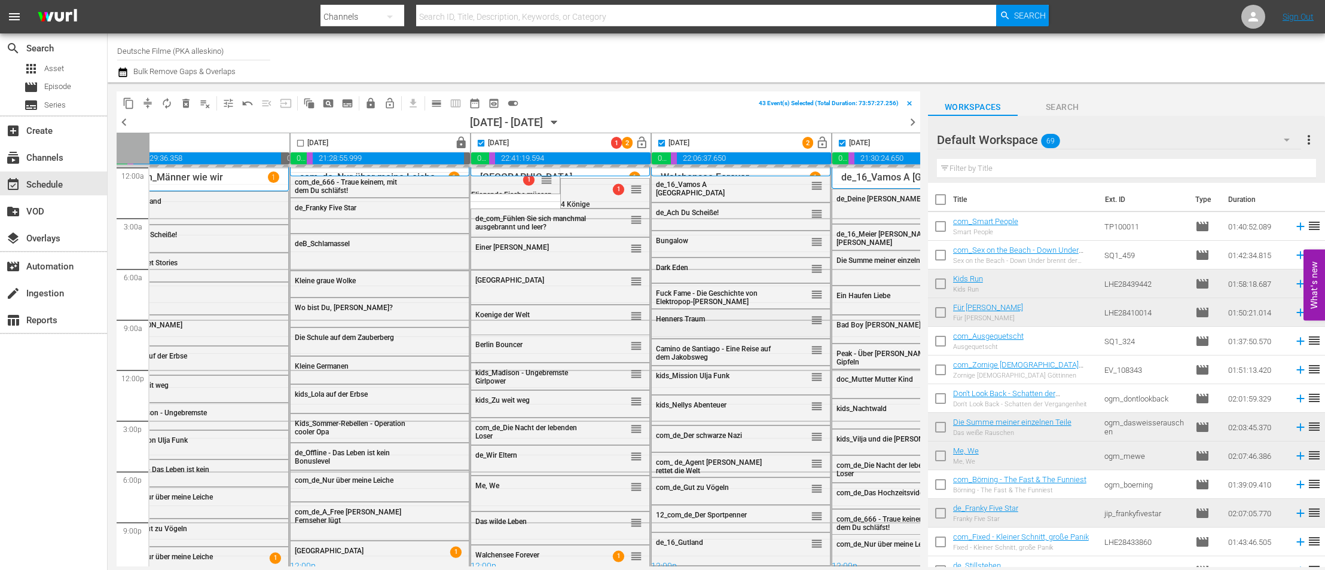
checkbox input "false"
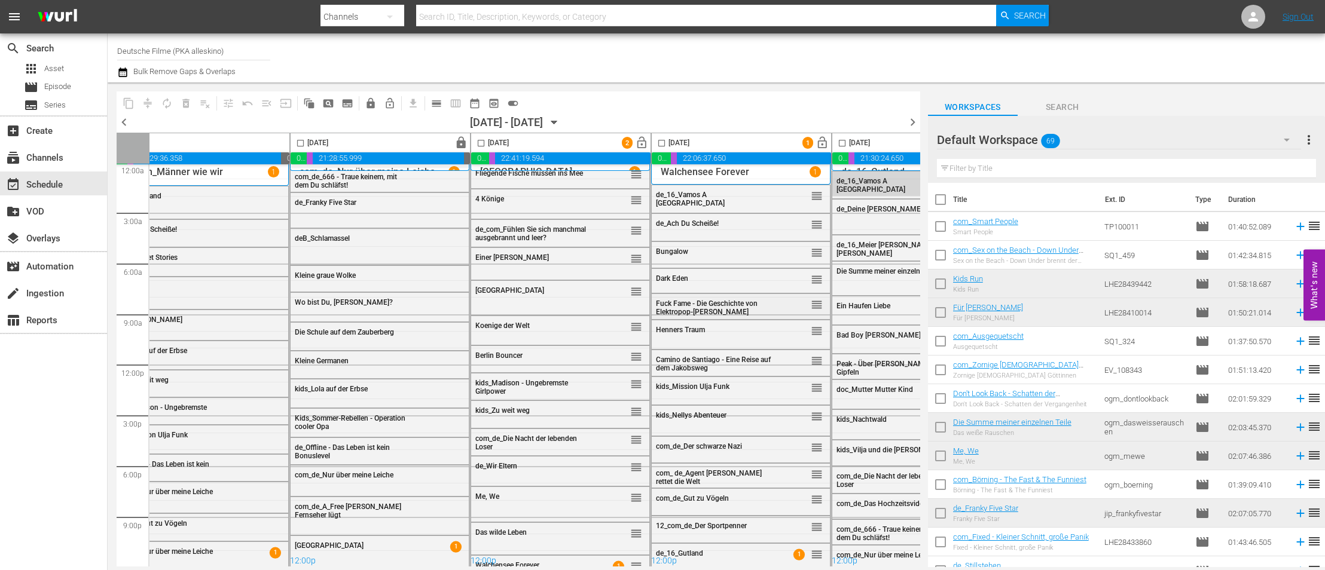
scroll to position [0, 401]
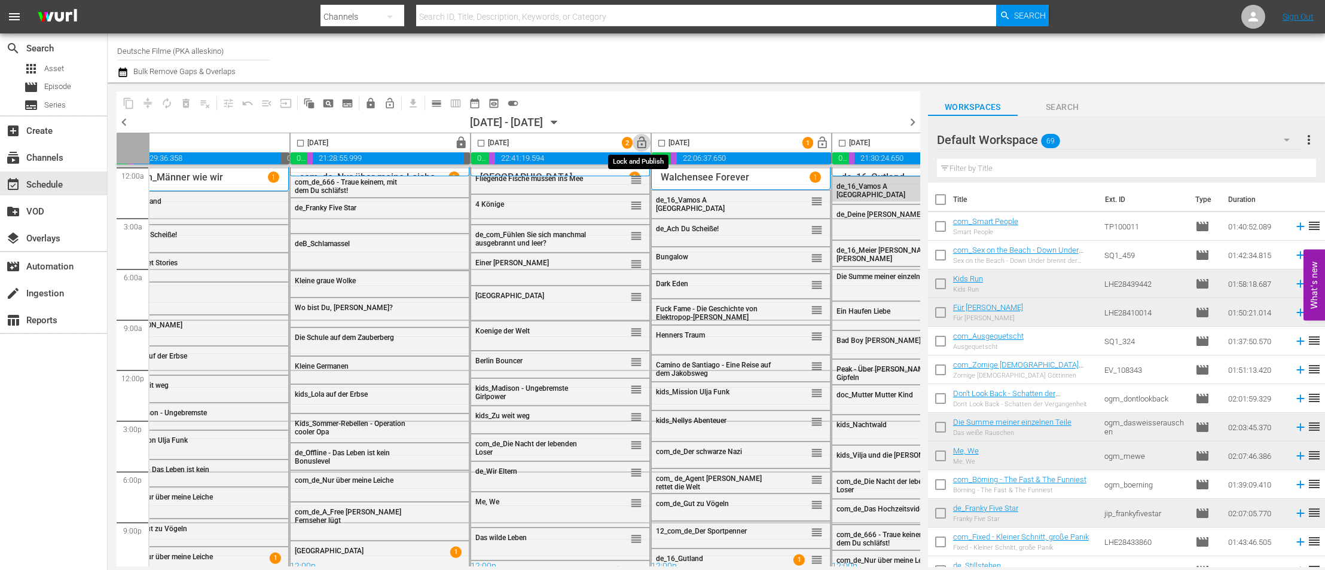
click at [639, 142] on span "lock_open" at bounding box center [642, 143] width 14 height 14
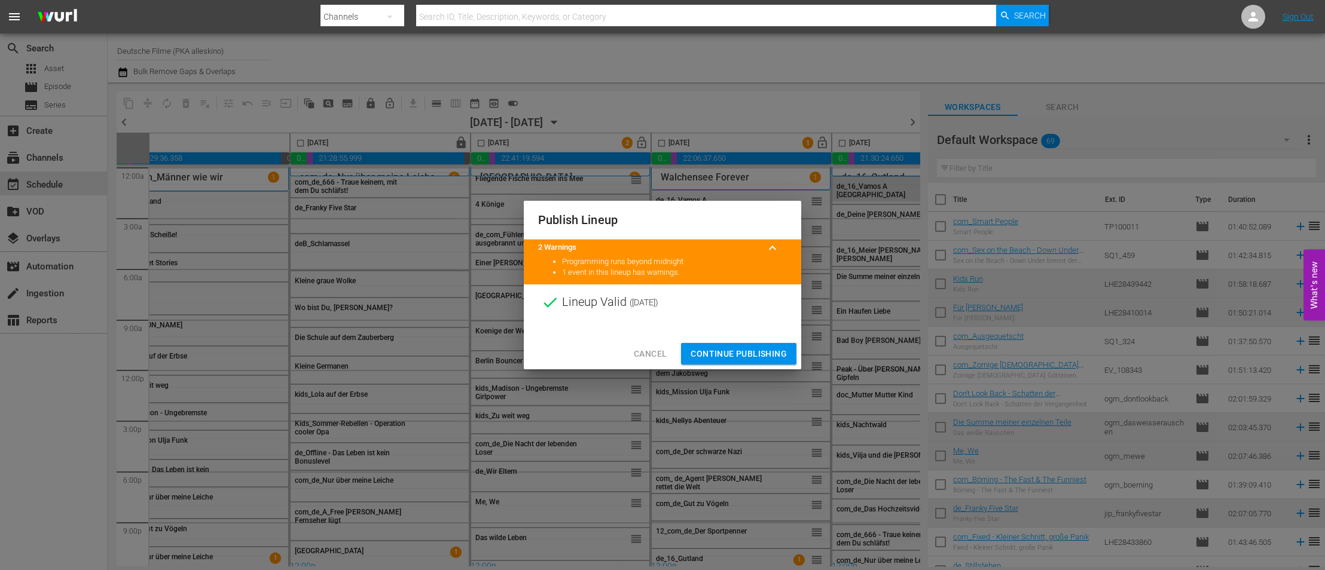
click at [728, 334] on div at bounding box center [662, 329] width 277 height 18
click at [737, 355] on span "Continue Publishing" at bounding box center [739, 354] width 96 height 15
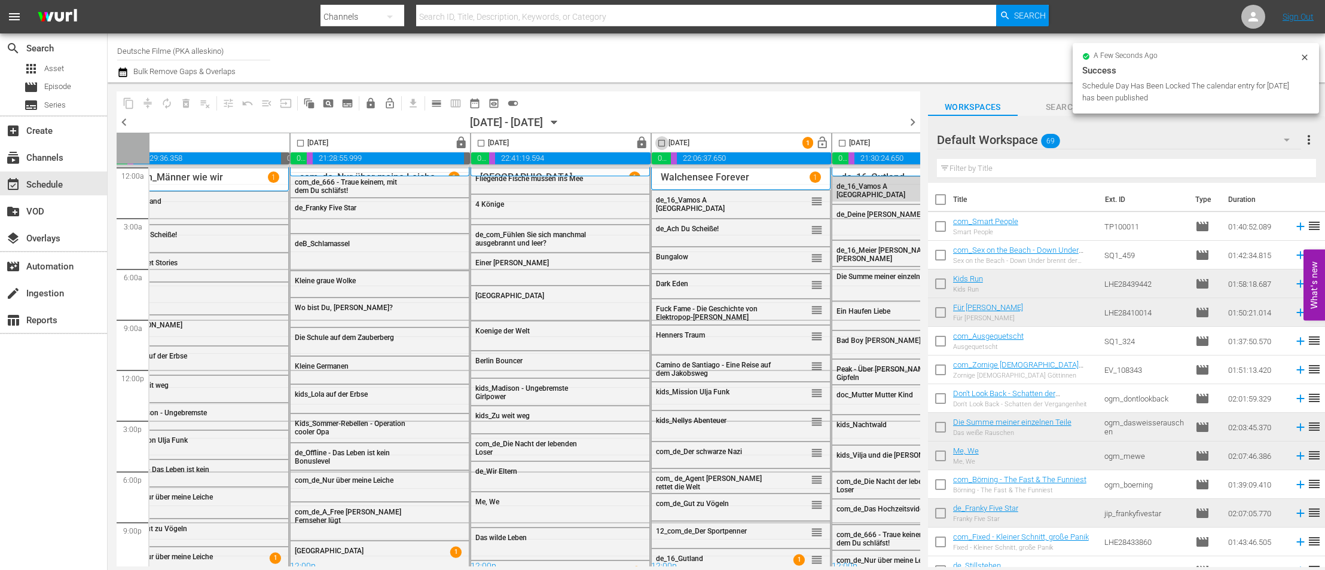
click at [661, 142] on input "checkbox" at bounding box center [662, 146] width 14 height 14
checkbox input "true"
click at [839, 142] on input "checkbox" at bounding box center [842, 146] width 14 height 14
checkbox input "true"
click at [374, 102] on span "lock" at bounding box center [371, 103] width 12 height 12
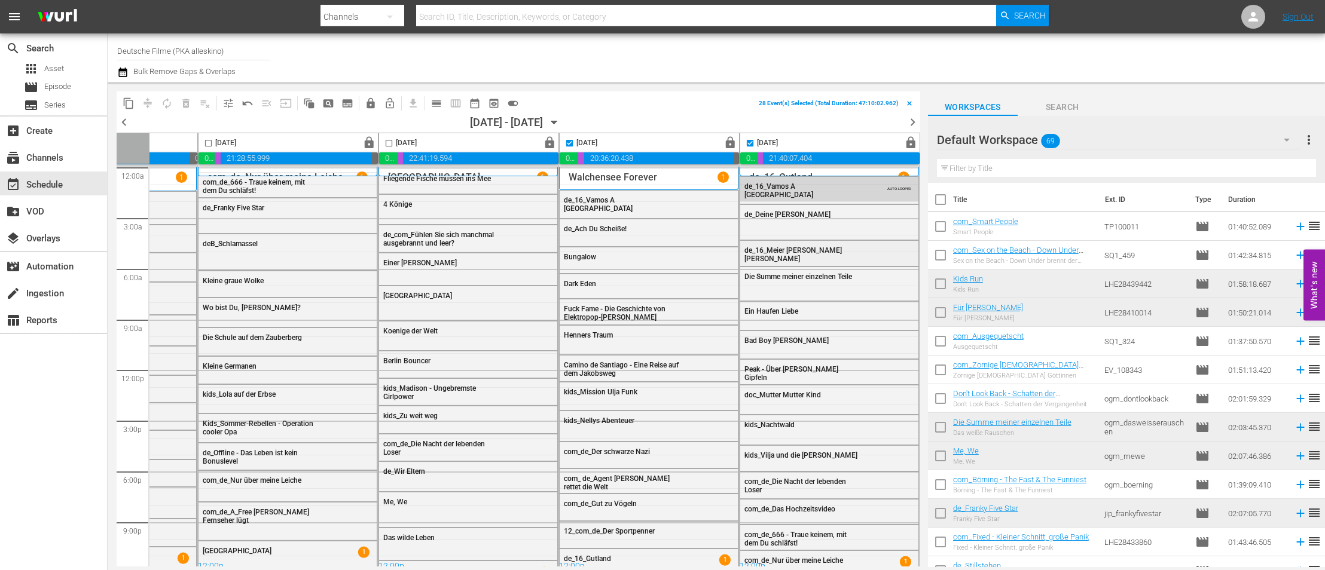
scroll to position [0, 498]
